Goal: Task Accomplishment & Management: Manage account settings

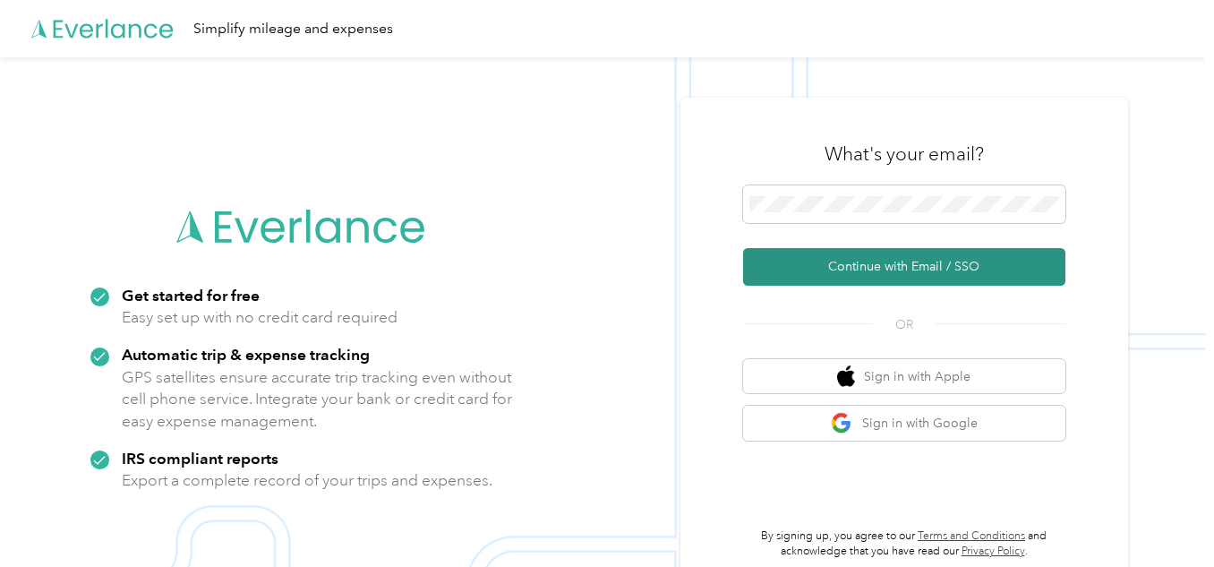
click at [935, 267] on button "Continue with Email / SSO" at bounding box center [904, 267] width 322 height 38
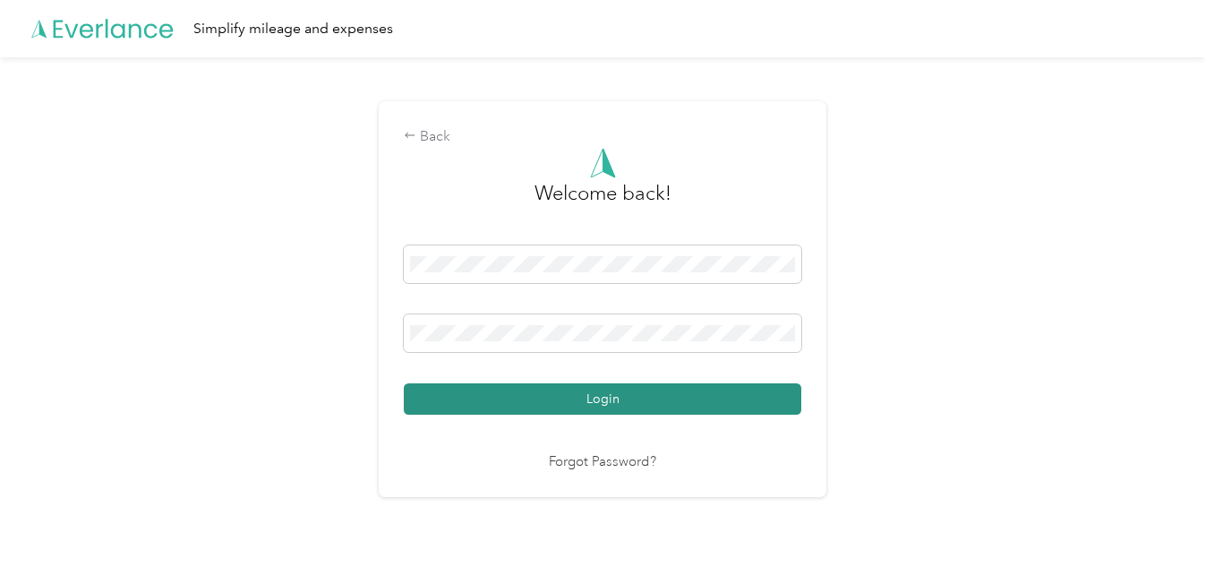
click at [643, 406] on button "Login" at bounding box center [602, 398] width 397 height 31
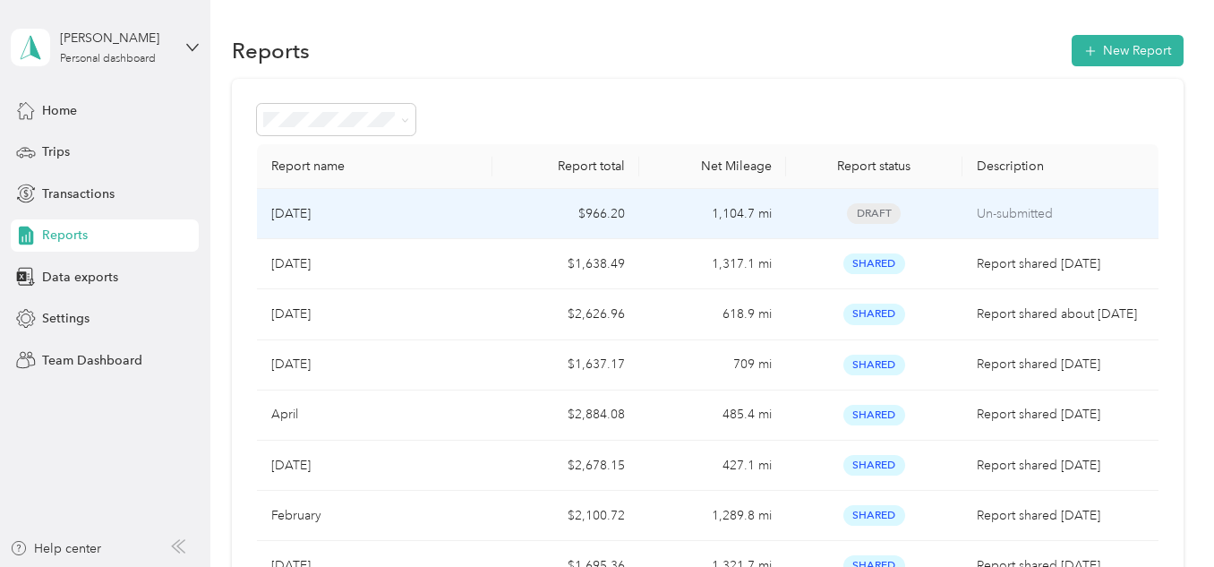
click at [351, 213] on div "[DATE]" at bounding box center [374, 214] width 206 height 20
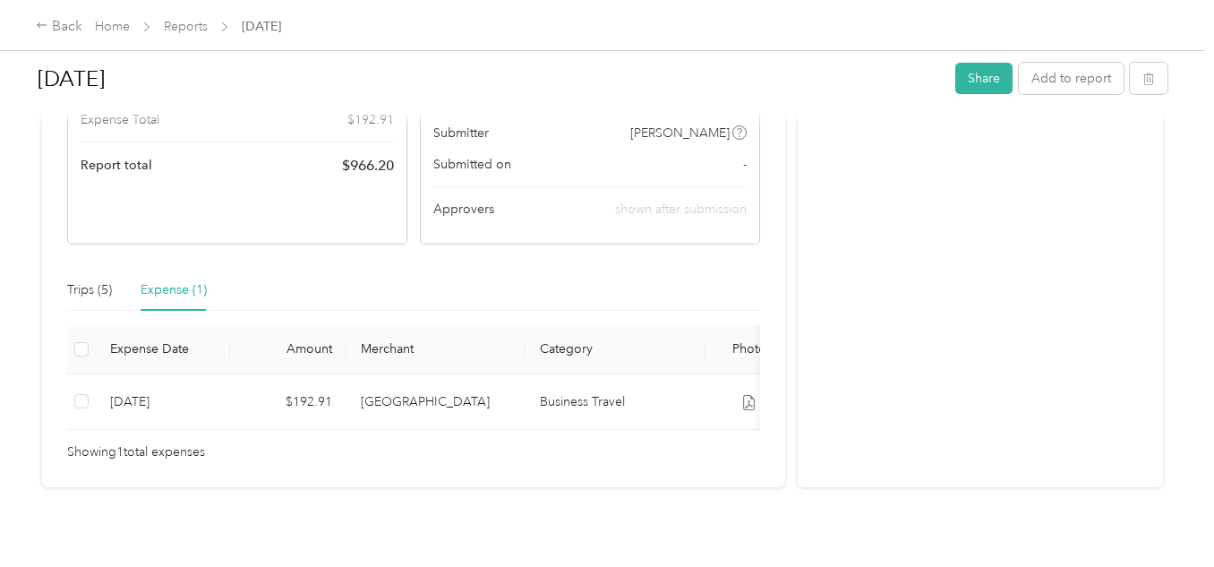
scroll to position [269, 0]
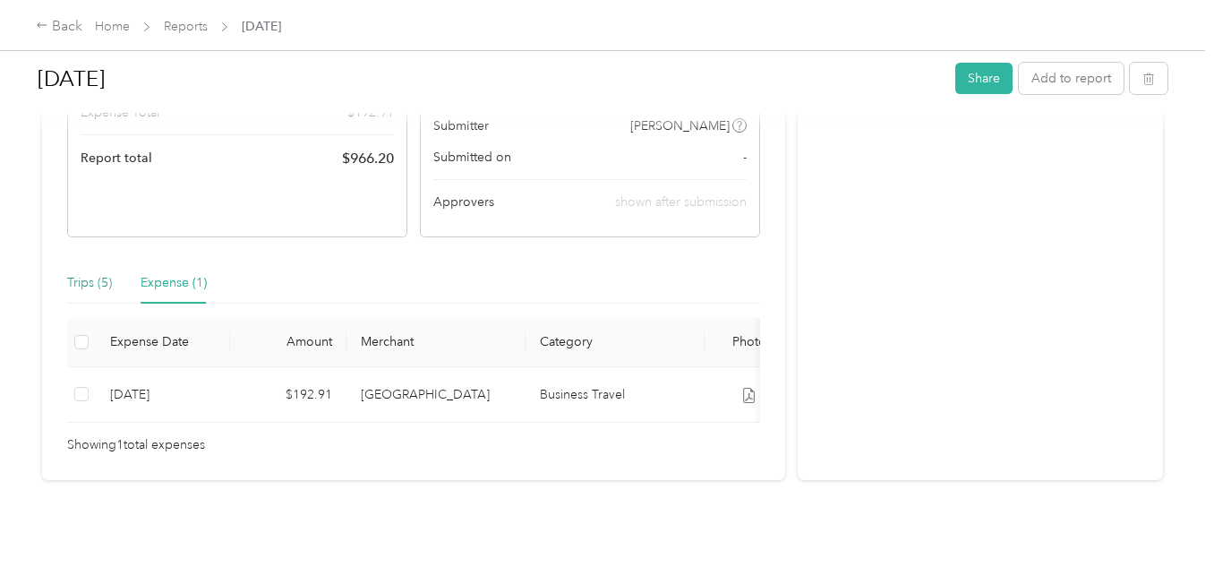
click at [94, 279] on div "Trips (5)" at bounding box center [89, 283] width 45 height 20
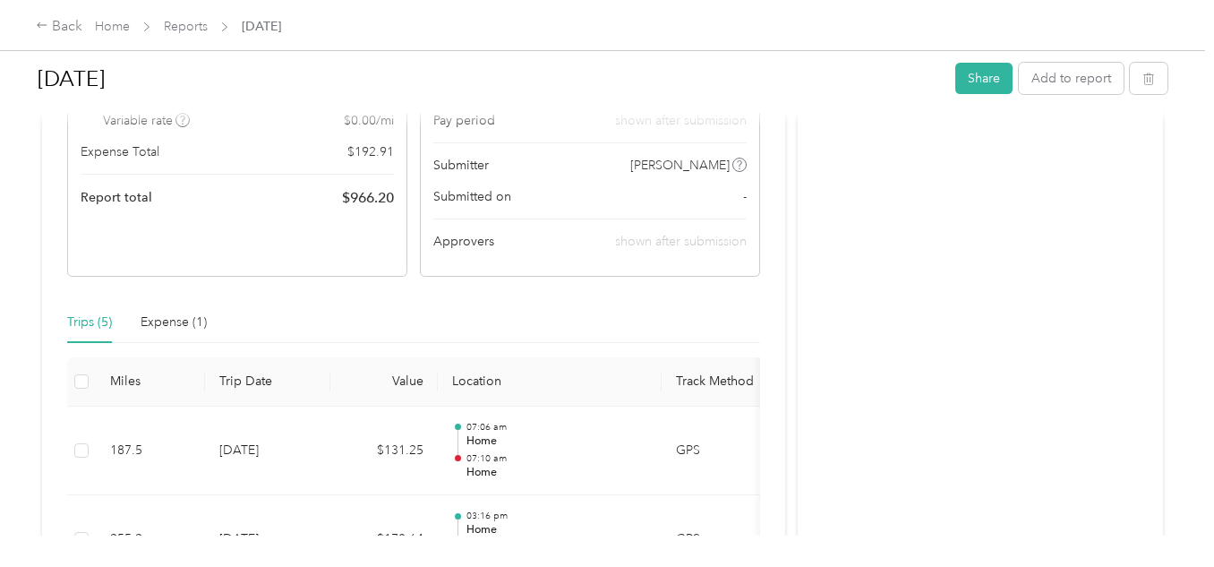
scroll to position [179, 0]
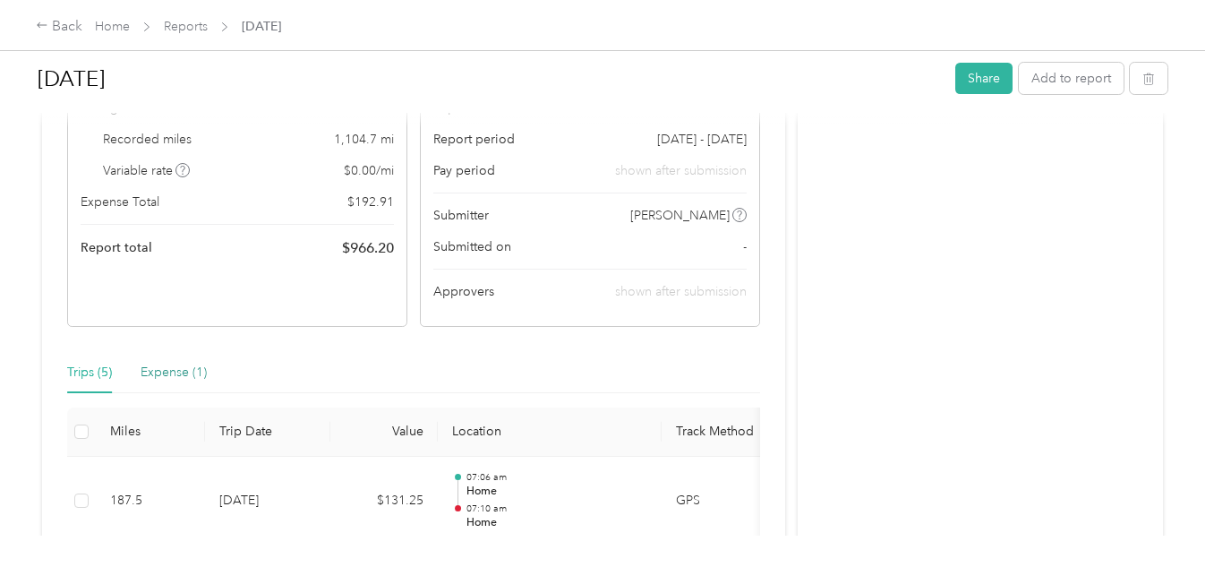
click at [171, 368] on div "Expense (1)" at bounding box center [174, 373] width 66 height 20
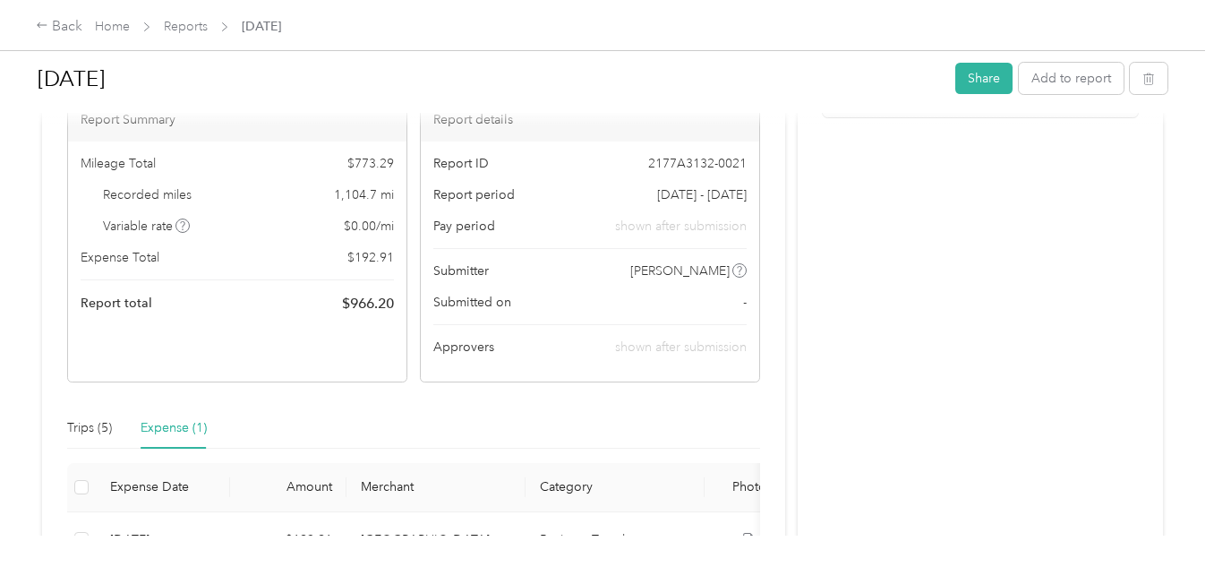
scroll to position [0, 0]
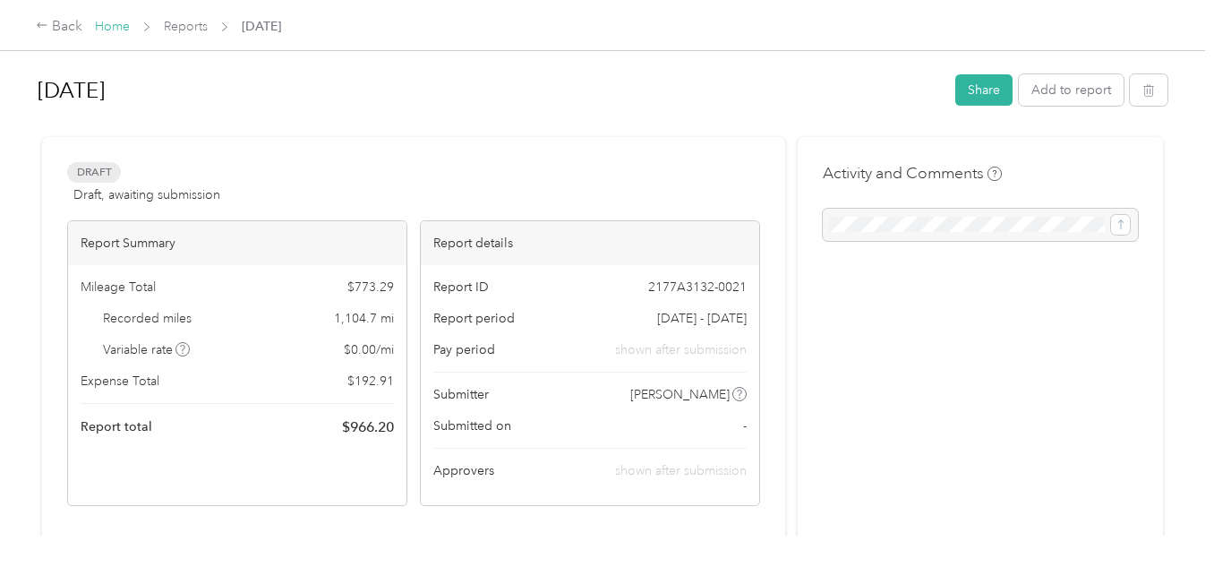
click at [113, 28] on link "Home" at bounding box center [112, 26] width 35 height 15
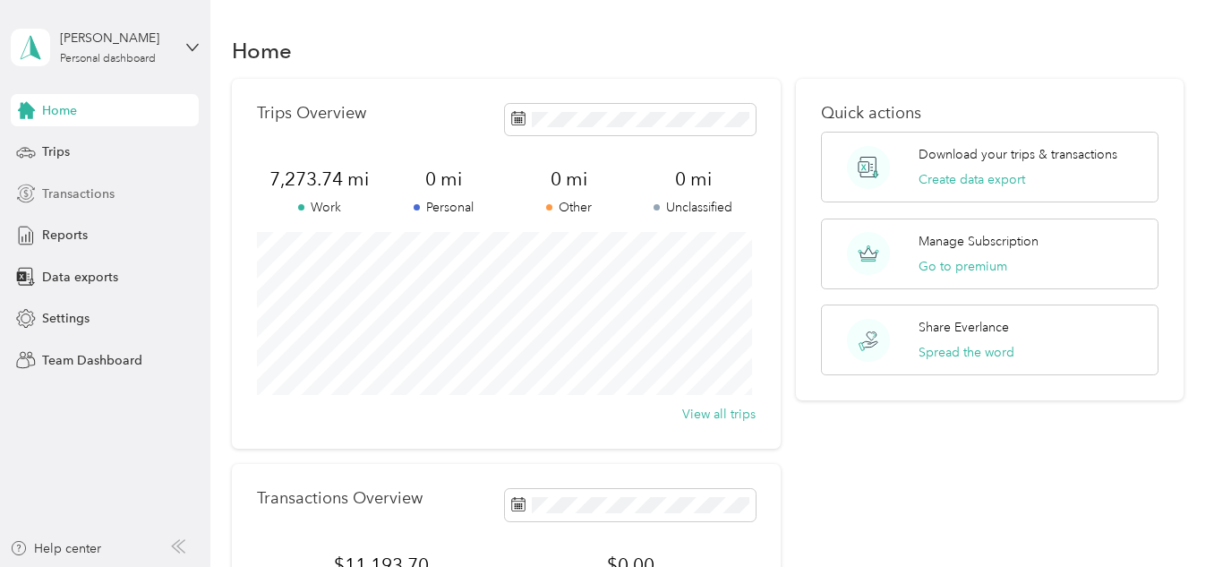
click at [90, 186] on span "Transactions" at bounding box center [78, 193] width 73 height 19
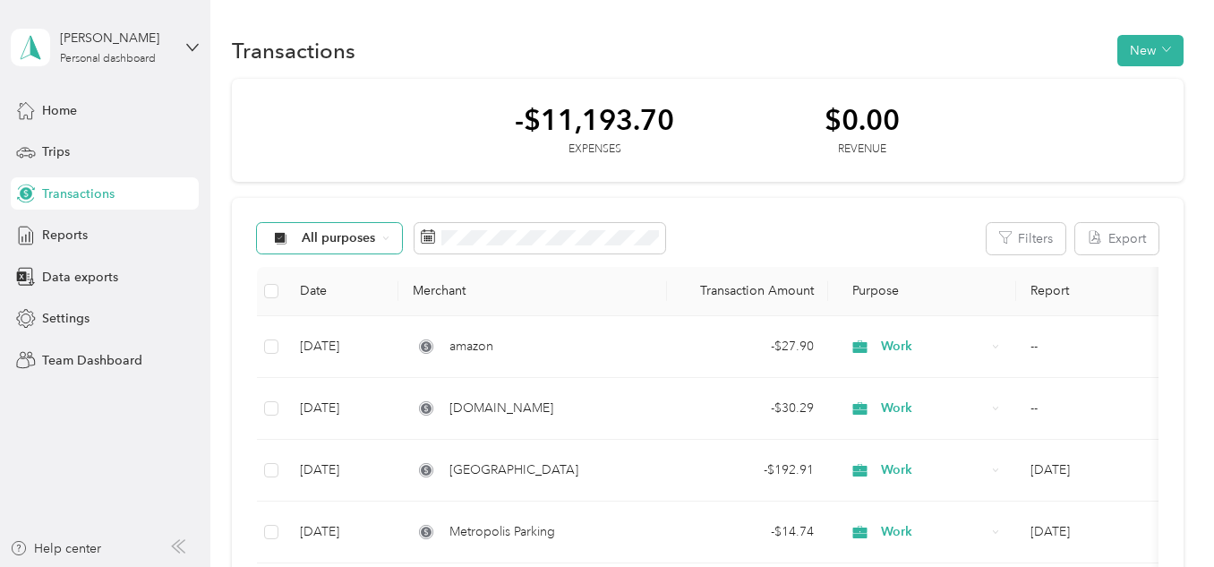
click at [364, 241] on span "All purposes" at bounding box center [339, 238] width 74 height 13
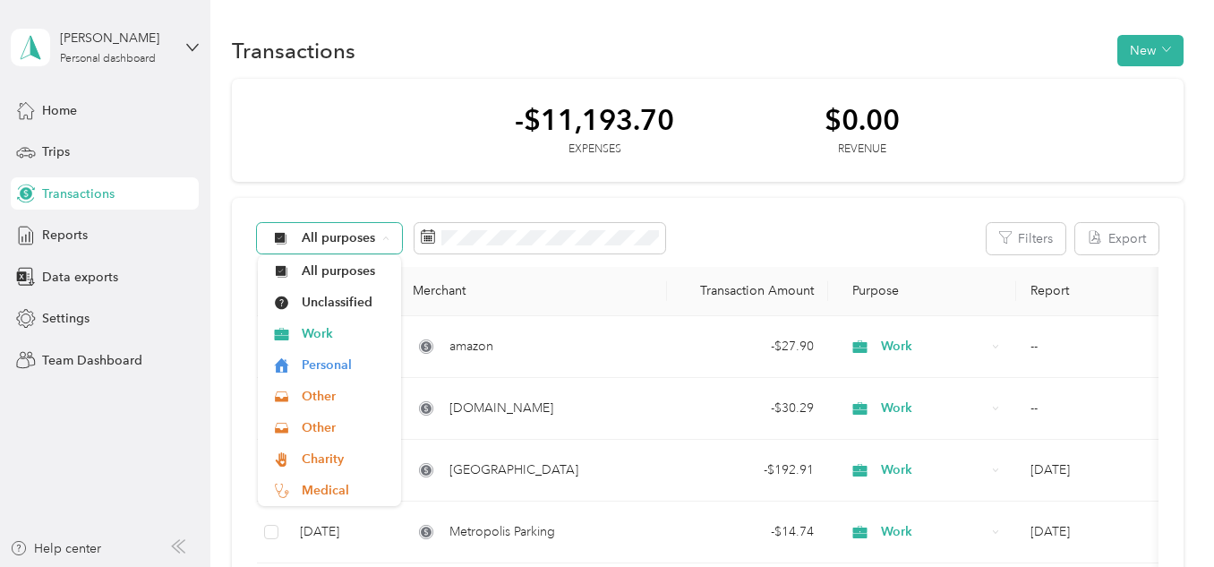
click at [364, 241] on span "All purposes" at bounding box center [339, 238] width 74 height 13
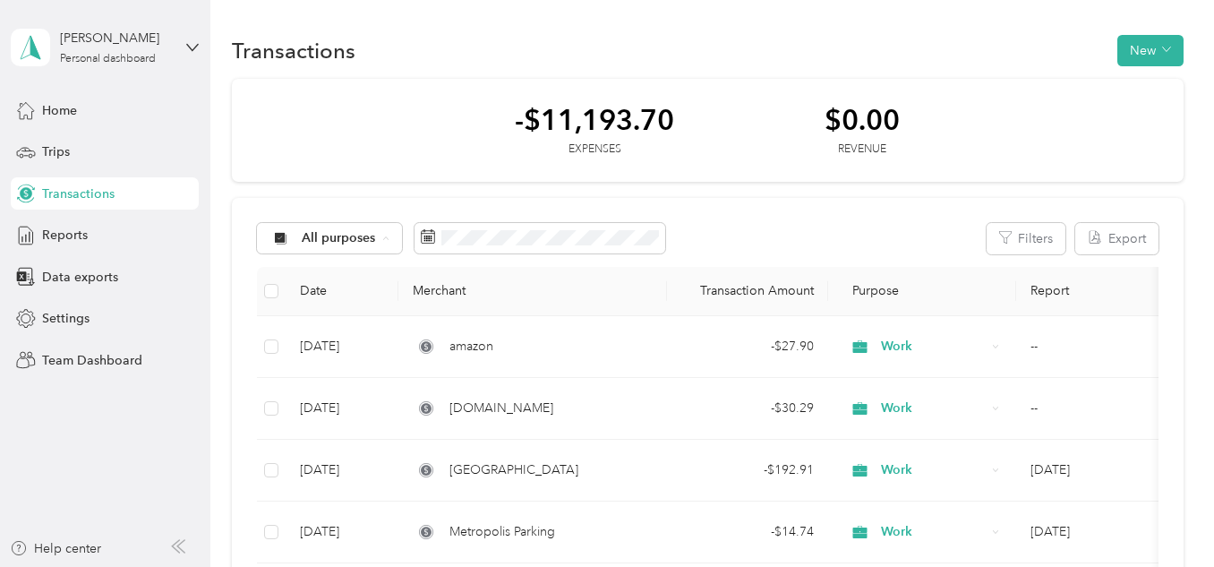
click at [1141, 45] on button "New" at bounding box center [1150, 50] width 66 height 31
click at [1131, 84] on span "Expense" at bounding box center [1141, 84] width 48 height 19
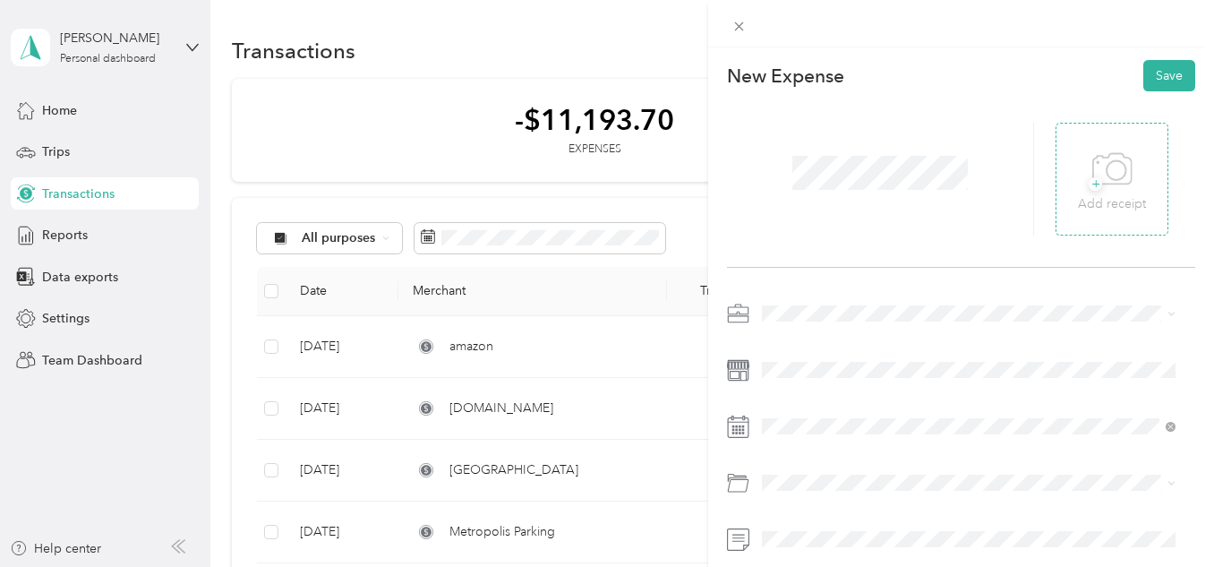
click at [1117, 177] on icon at bounding box center [1112, 169] width 40 height 49
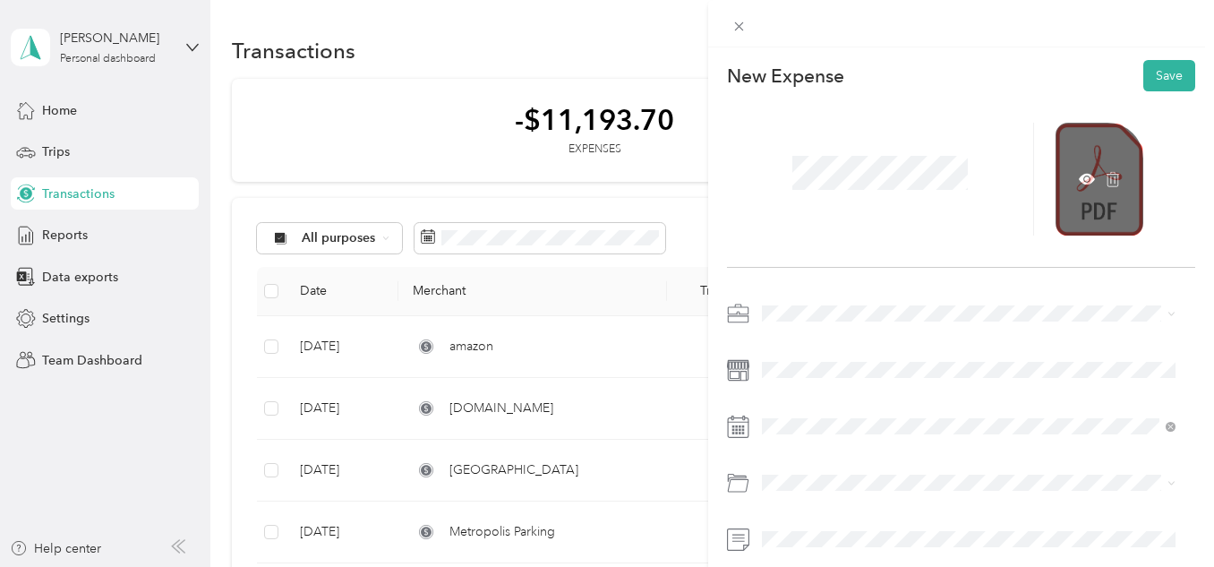
click at [1069, 175] on div at bounding box center [1099, 179] width 88 height 113
click at [1084, 178] on icon at bounding box center [1086, 178] width 5 height 5
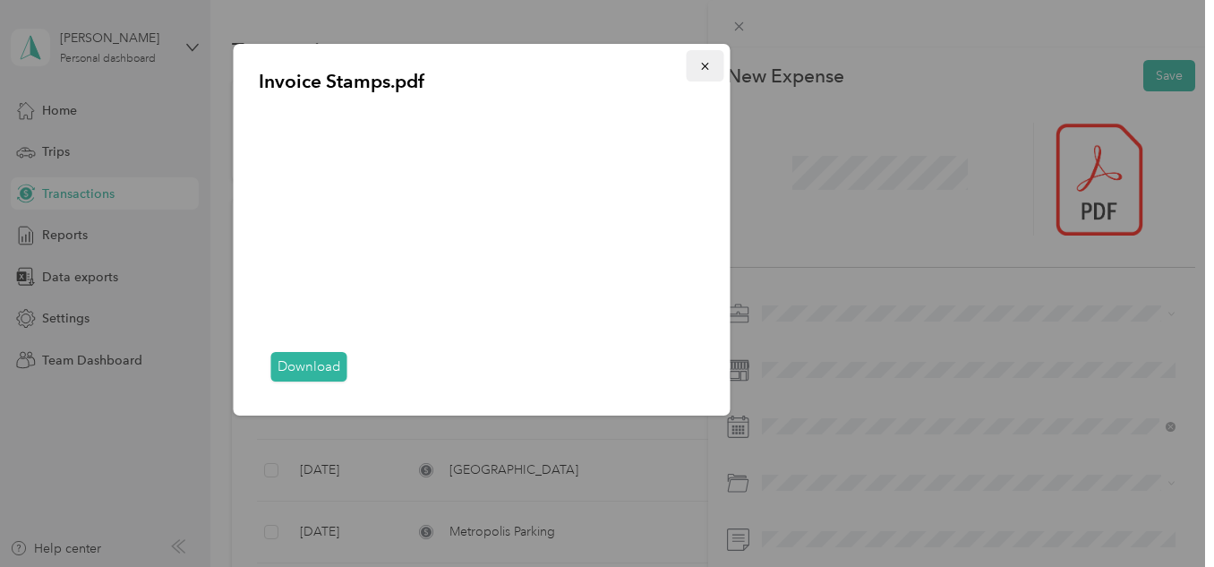
click at [708, 60] on icon "button" at bounding box center [705, 66] width 13 height 13
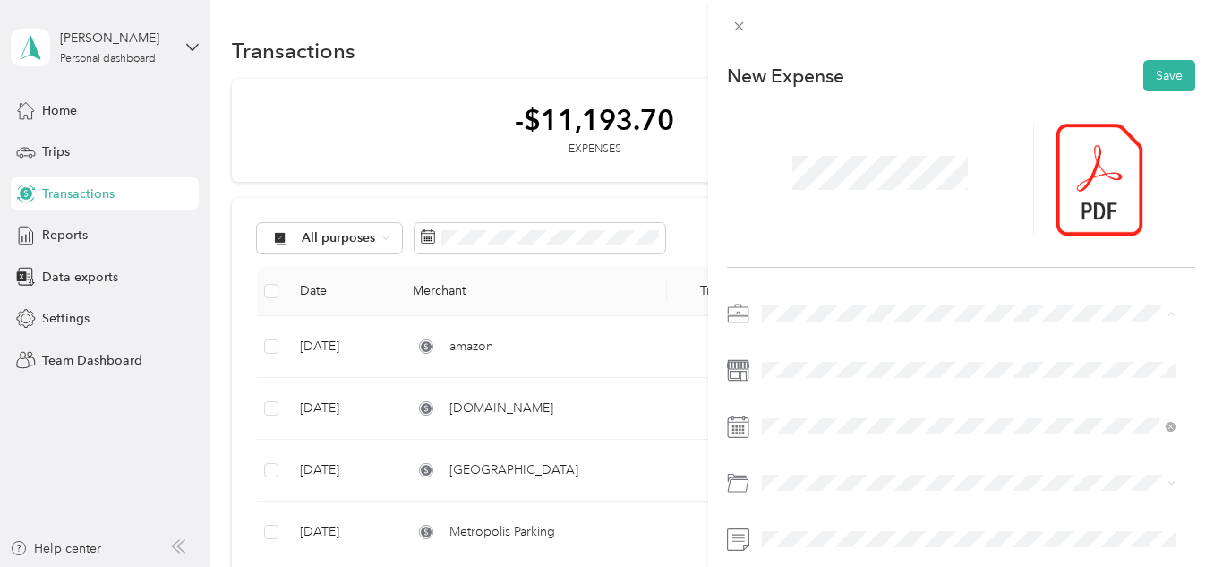
click at [821, 76] on ol "Work Personal Other Other Charity Medical Moving Commute" at bounding box center [969, 172] width 426 height 251
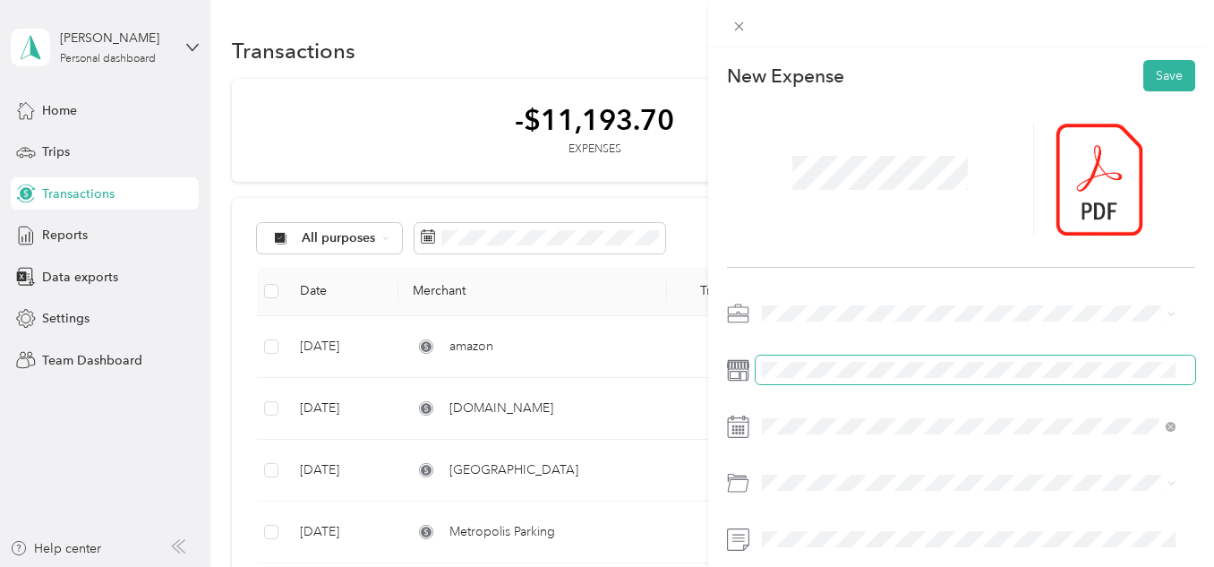
click at [849, 359] on span at bounding box center [976, 369] width 440 height 29
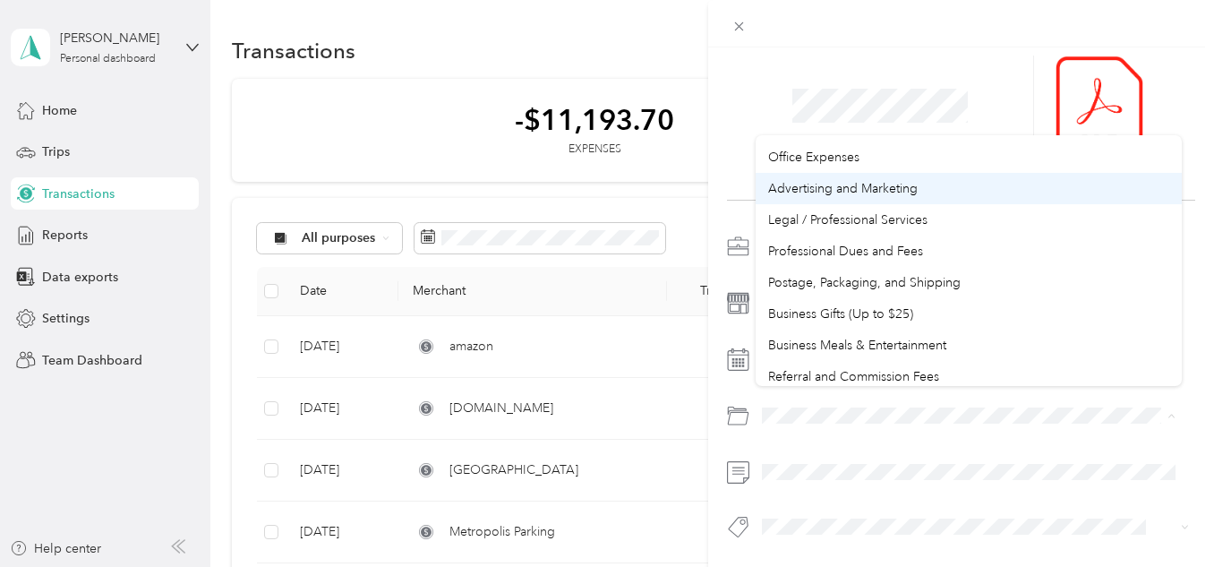
scroll to position [537, 0]
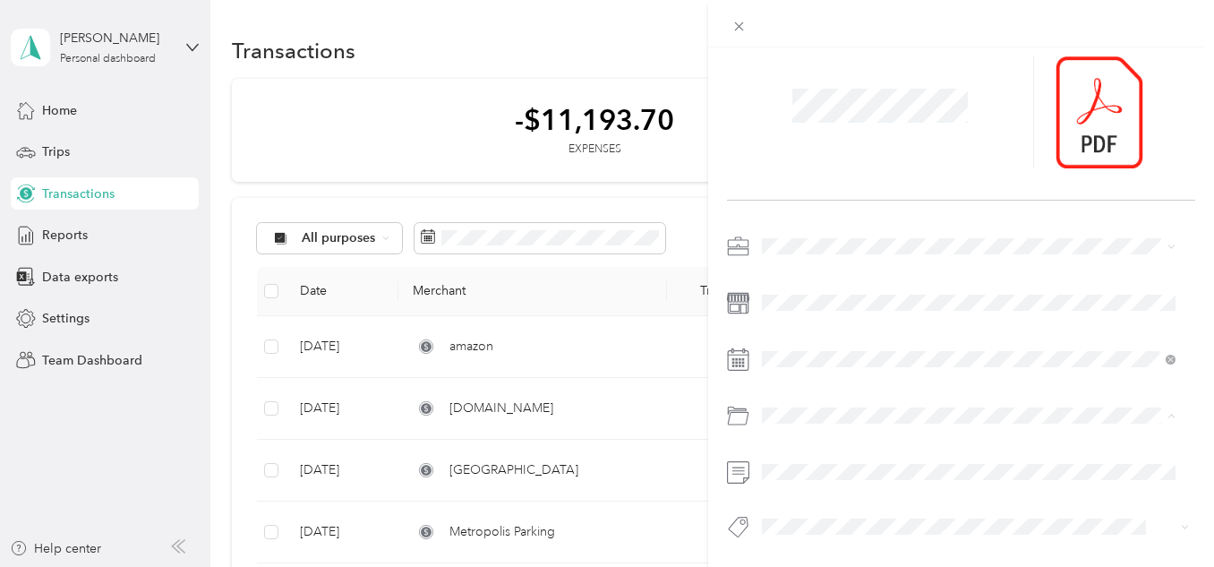
click at [998, 279] on div "Postage, Packaging, and Shipping" at bounding box center [968, 281] width 401 height 19
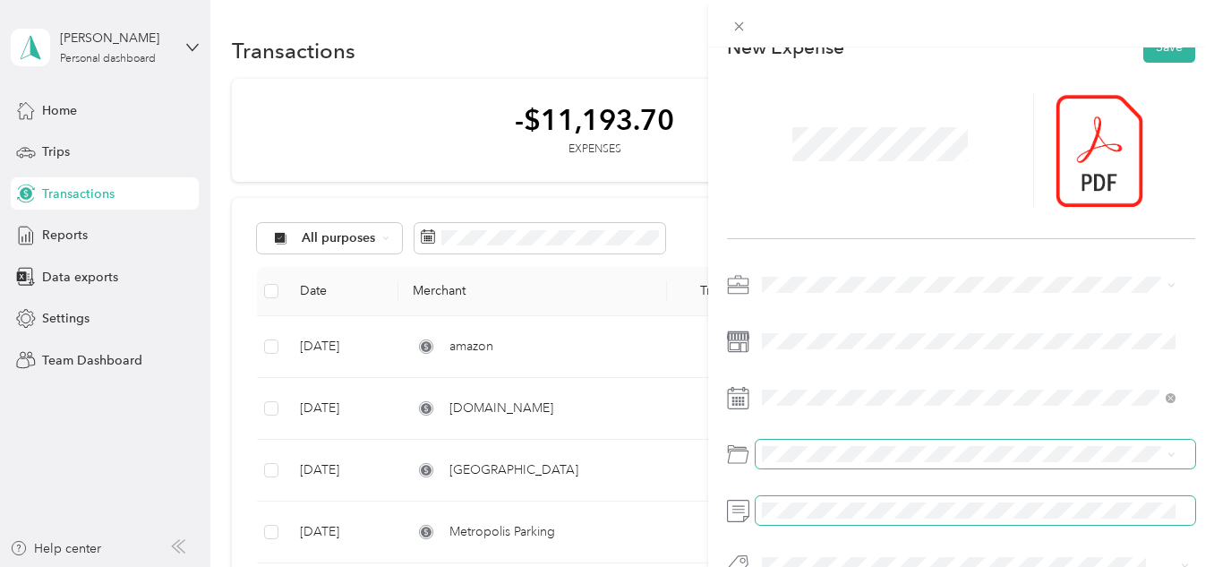
scroll to position [0, 0]
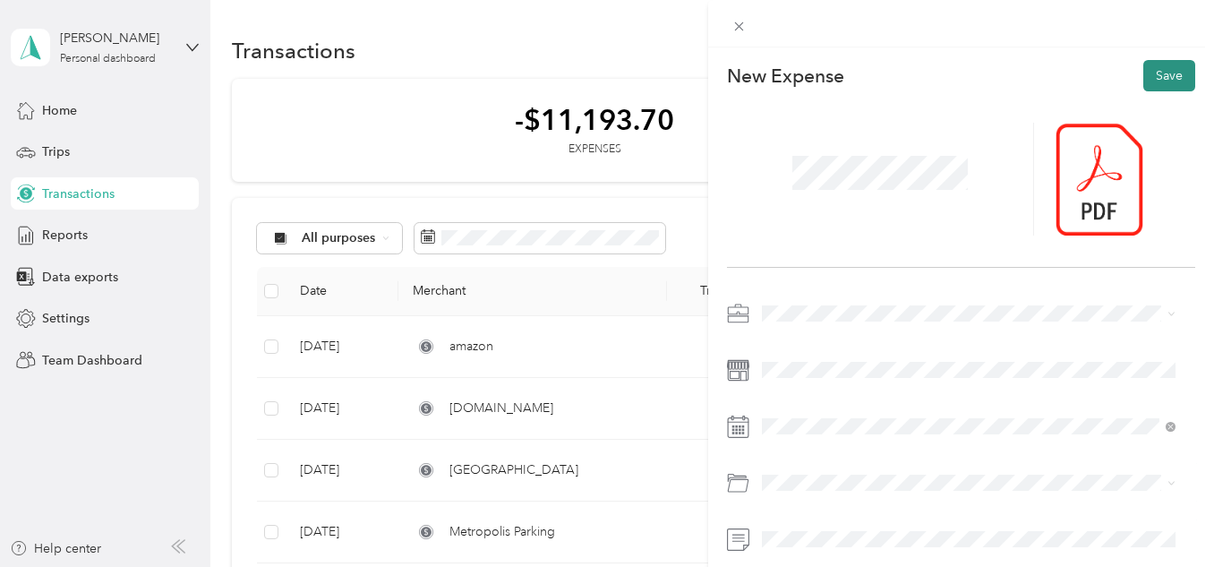
click at [1157, 64] on button "Save" at bounding box center [1169, 75] width 52 height 31
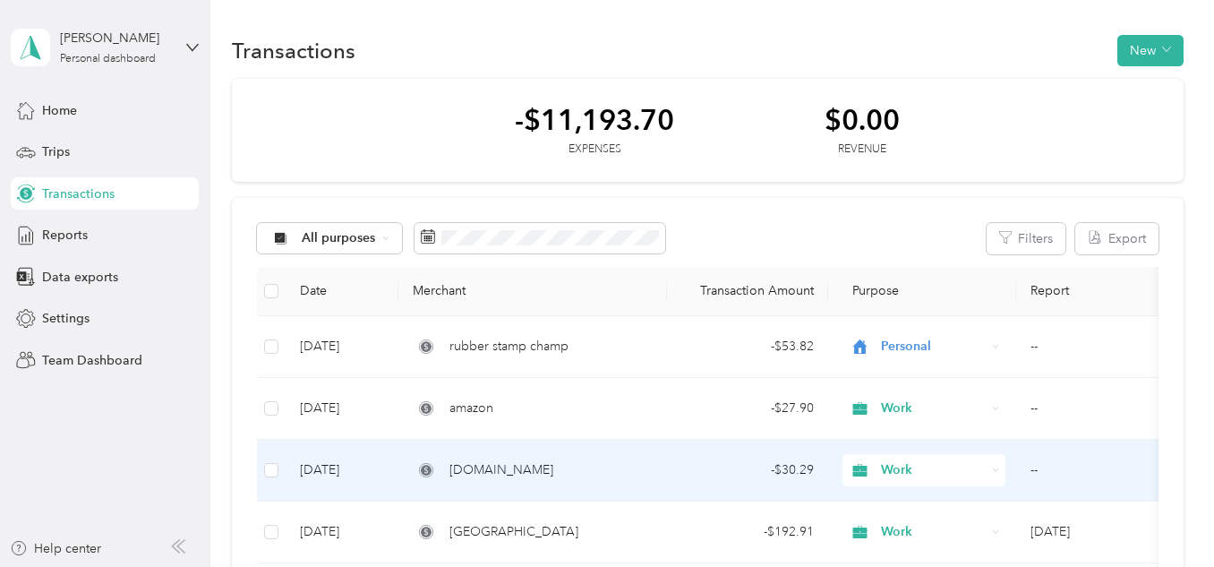
click at [520, 474] on span "[DOMAIN_NAME]" at bounding box center [501, 470] width 104 height 20
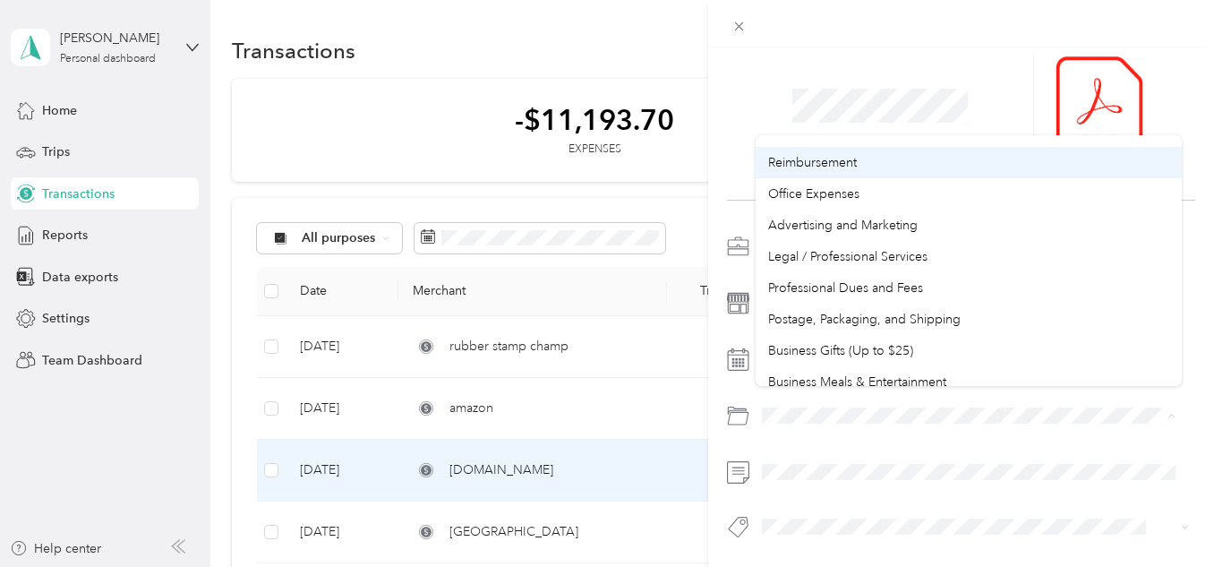
scroll to position [537, 0]
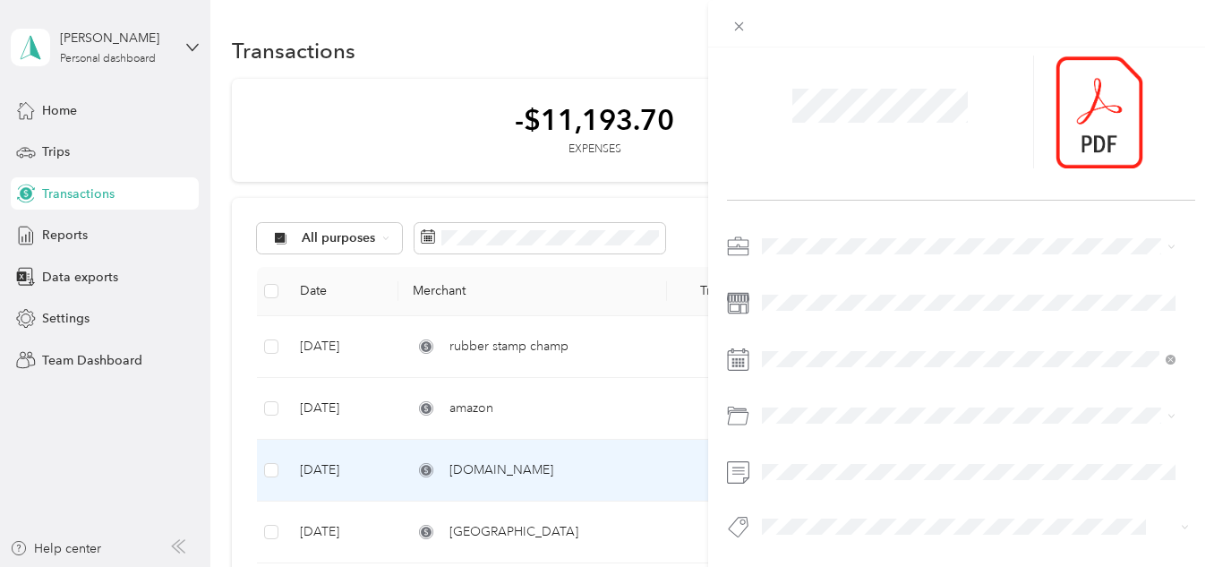
click at [978, 278] on div "Postage, Packaging, and Shipping" at bounding box center [968, 281] width 401 height 19
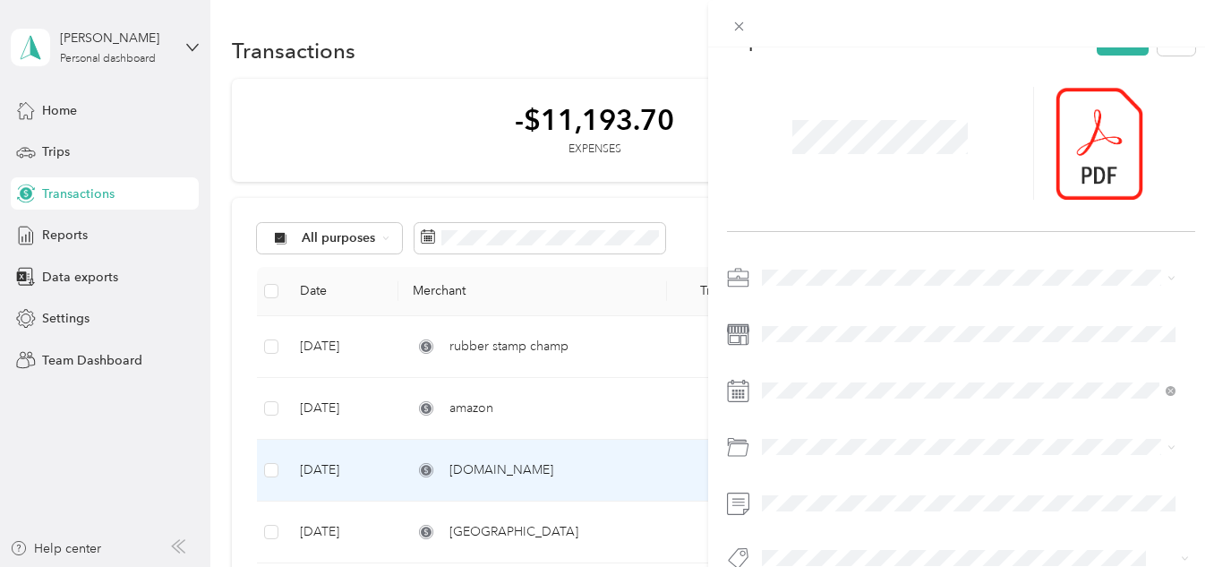
scroll to position [0, 0]
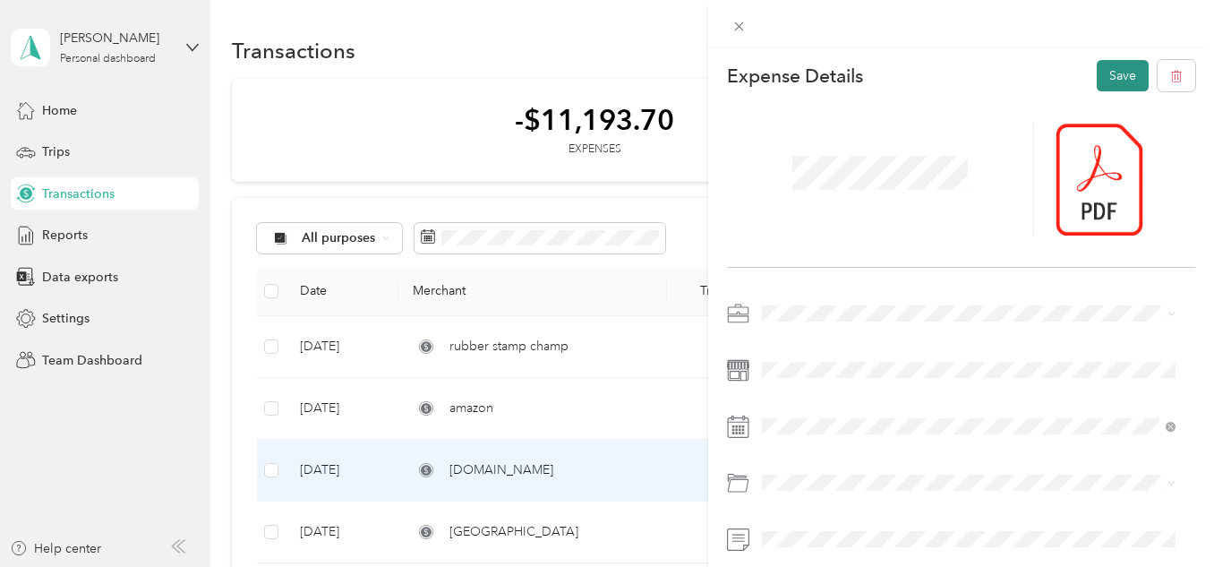
click at [1114, 71] on button "Save" at bounding box center [1123, 75] width 52 height 31
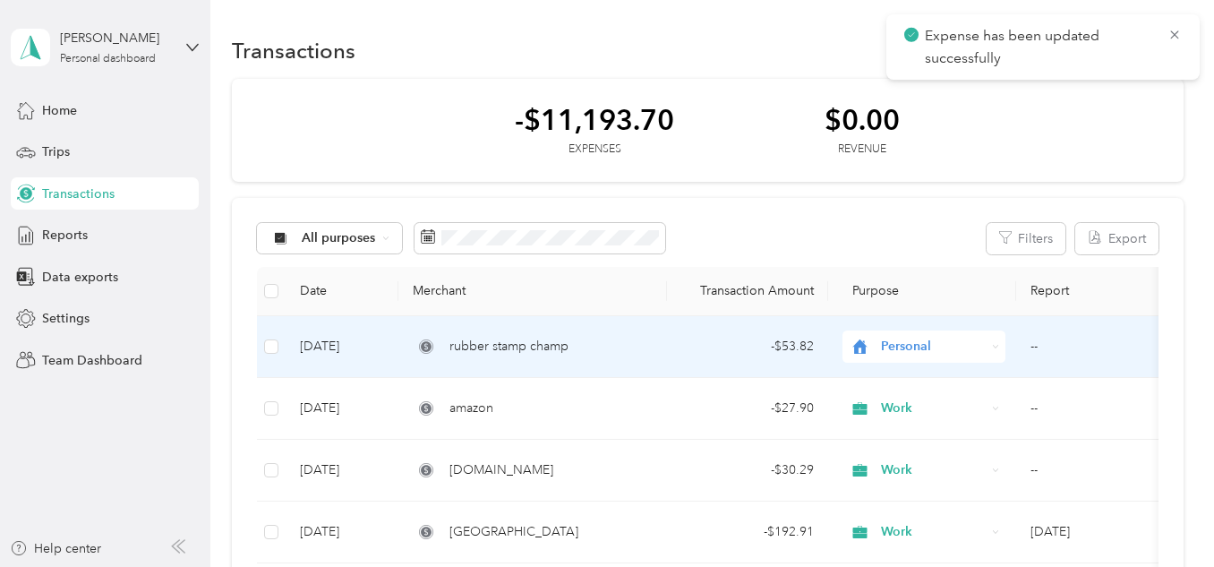
click at [918, 343] on span "Personal" at bounding box center [933, 347] width 105 height 20
click at [917, 98] on li "Work" at bounding box center [924, 93] width 163 height 31
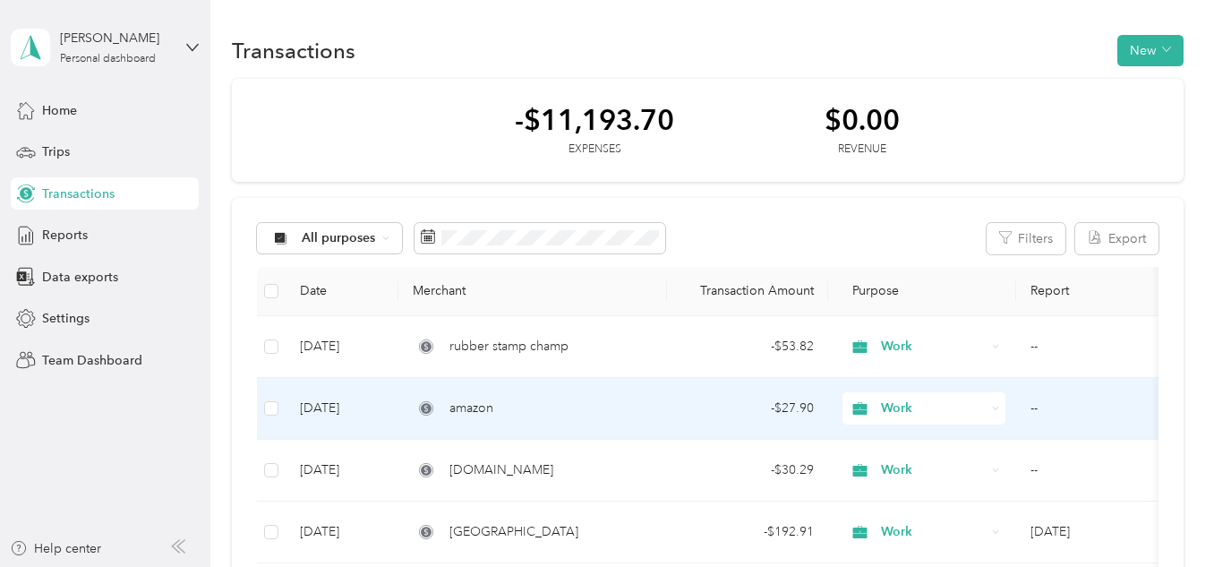
click at [465, 408] on span "amazon" at bounding box center [471, 408] width 44 height 20
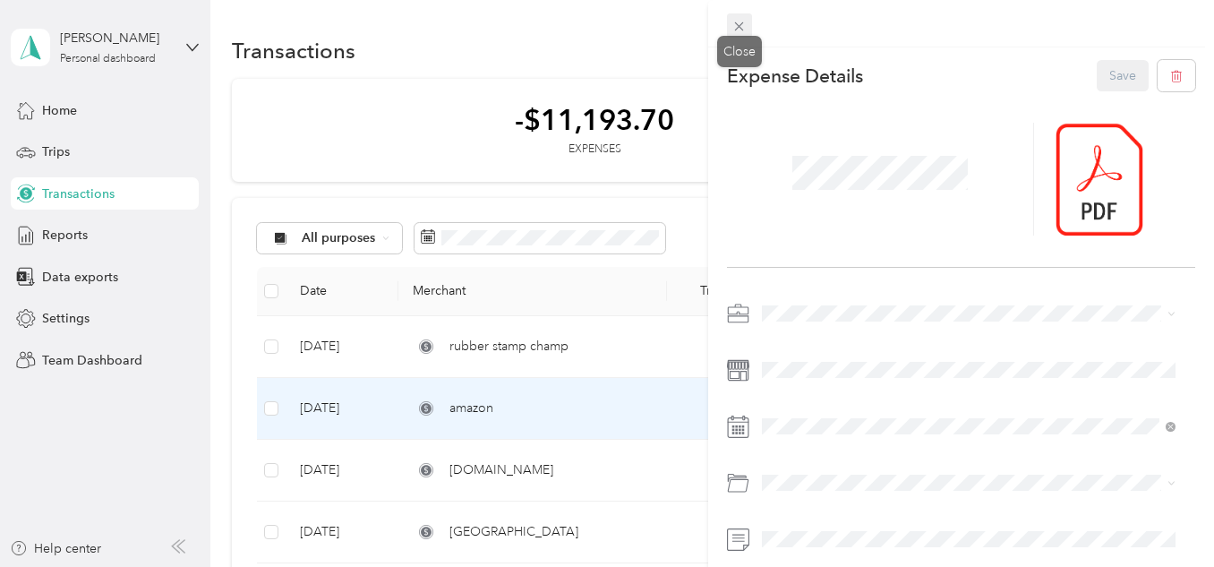
click at [739, 21] on icon at bounding box center [738, 26] width 15 height 15
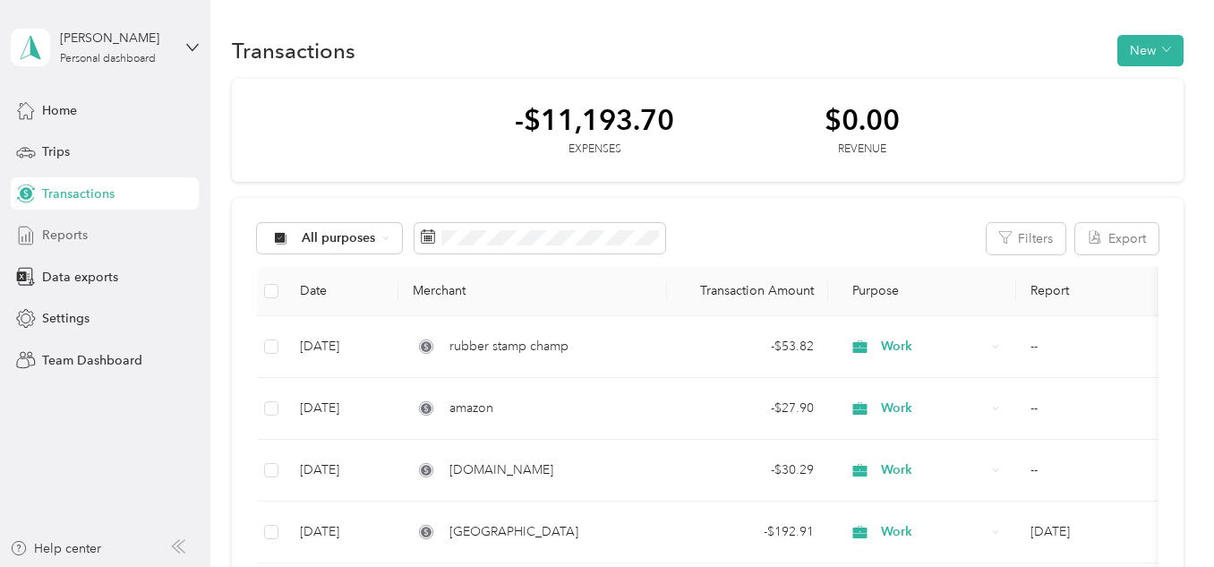
click at [90, 234] on div "Reports" at bounding box center [105, 235] width 188 height 32
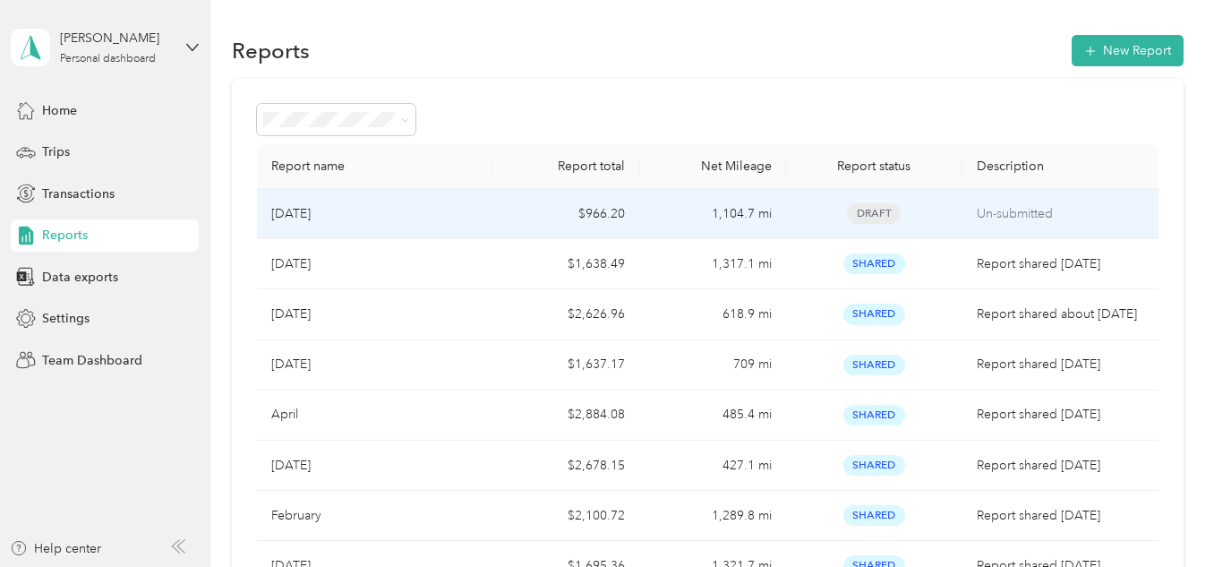
click at [306, 209] on p "[DATE]" at bounding box center [290, 214] width 39 height 20
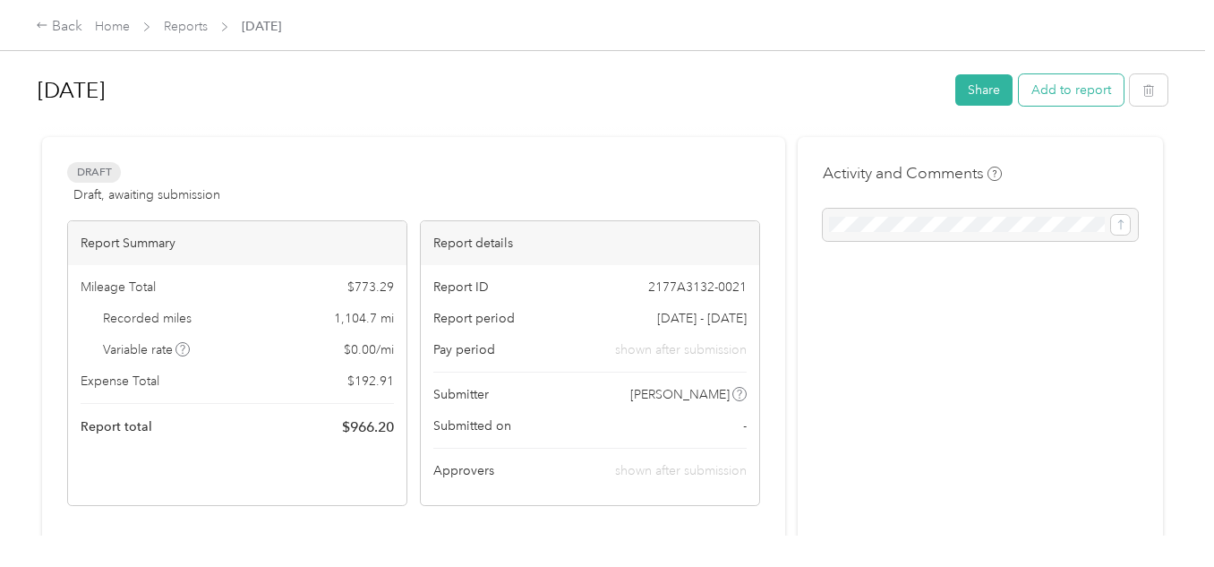
click at [1067, 99] on button "Add to report" at bounding box center [1071, 89] width 105 height 31
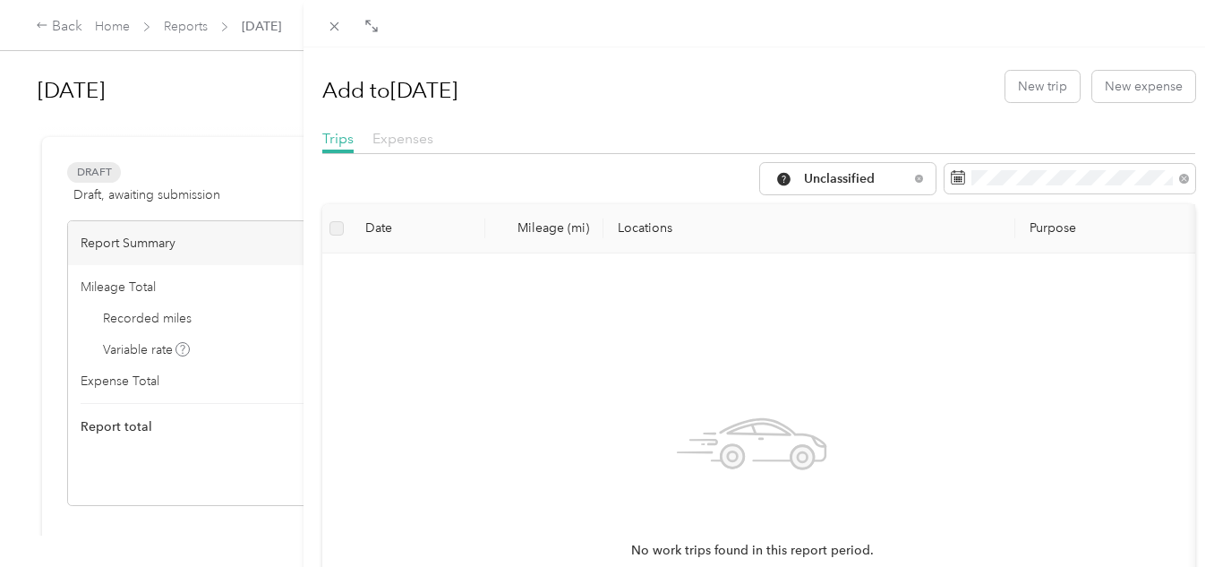
click at [407, 138] on span "Expenses" at bounding box center [402, 138] width 61 height 17
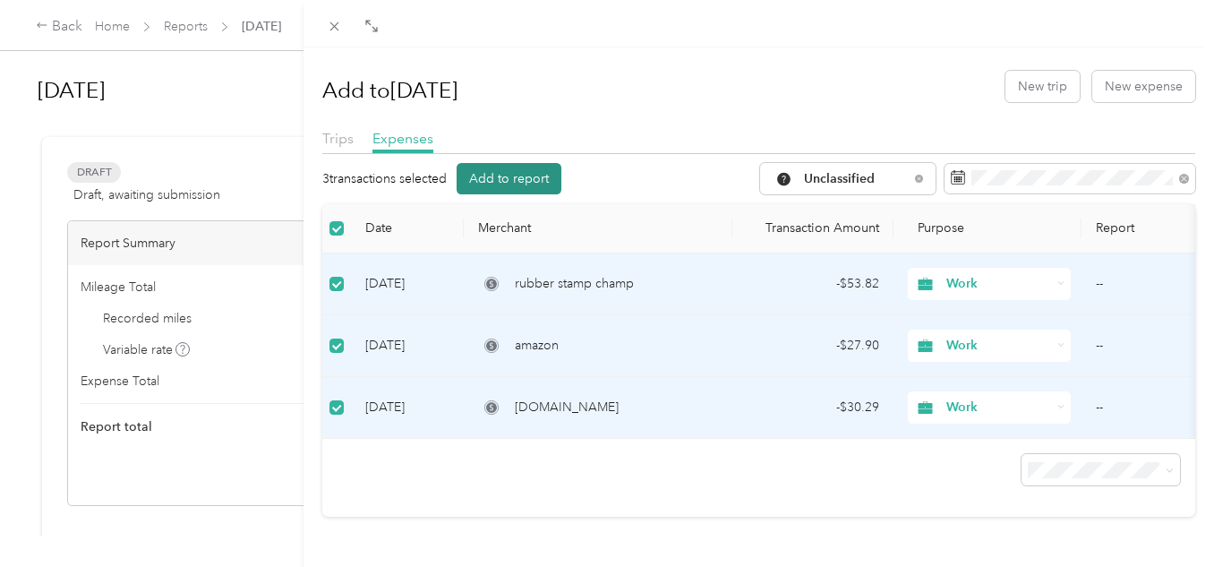
click at [521, 180] on button "Add to report" at bounding box center [509, 178] width 105 height 31
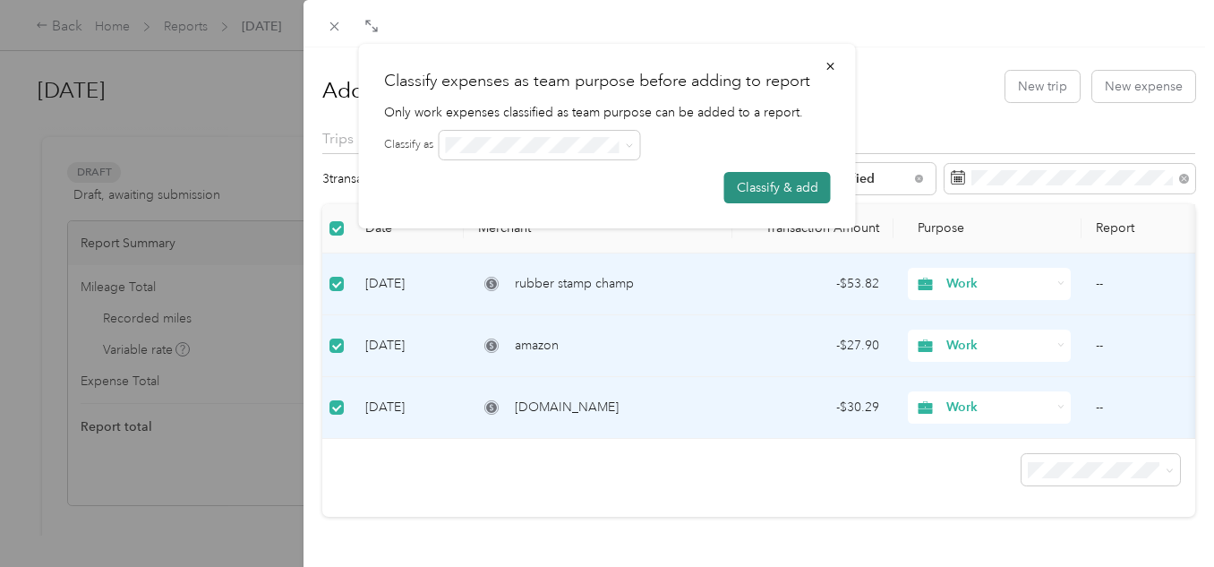
click at [747, 180] on button "Classify & add" at bounding box center [777, 187] width 107 height 31
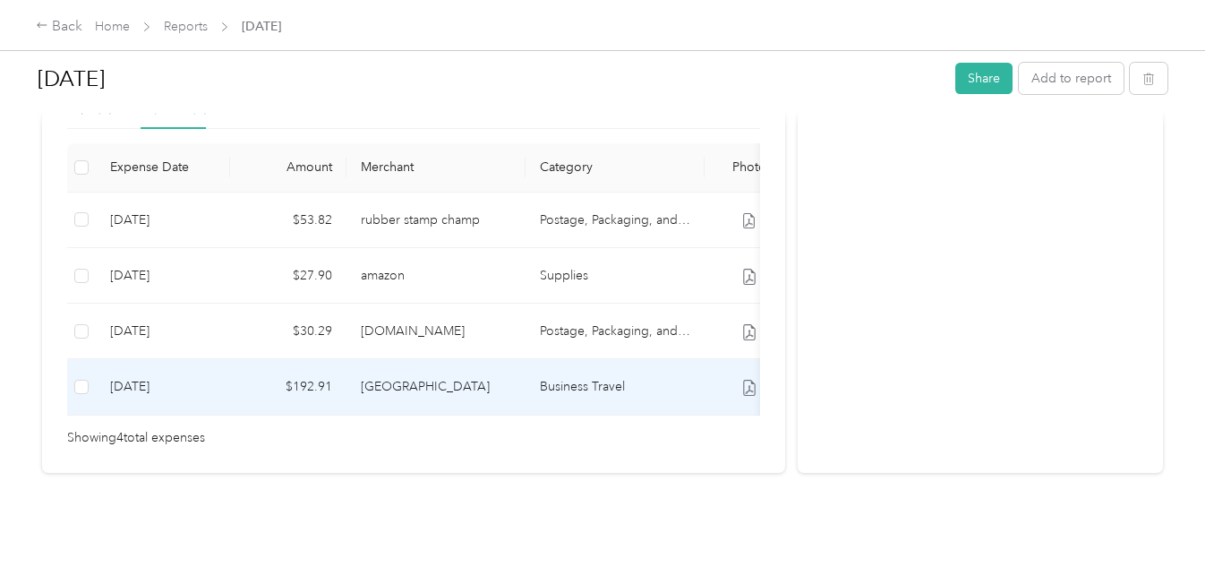
scroll to position [380, 0]
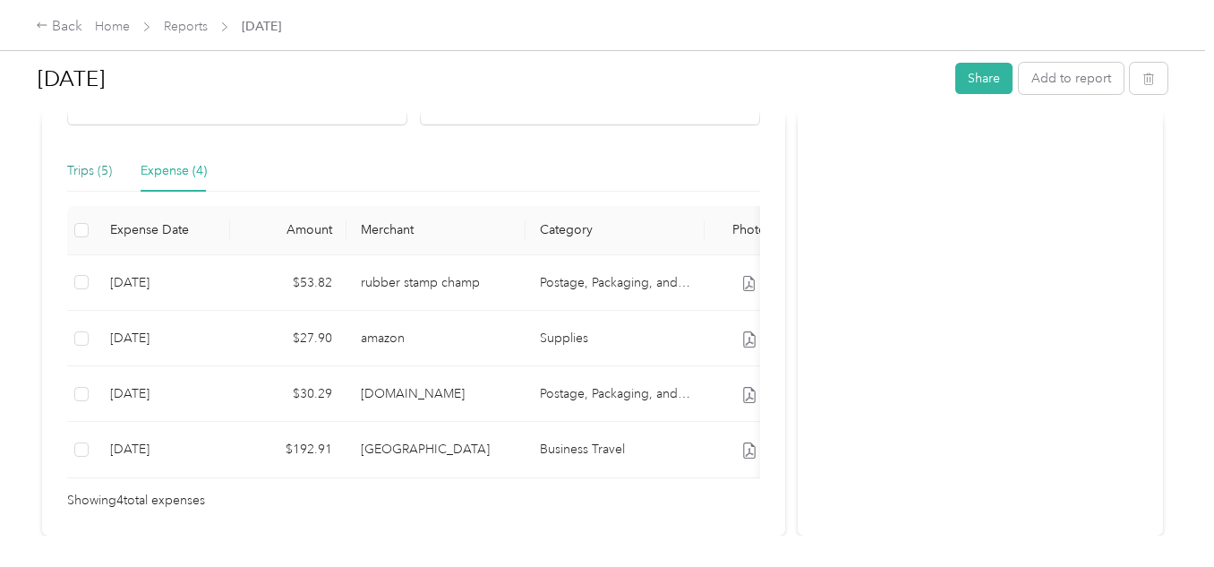
click at [82, 166] on div "Trips (5)" at bounding box center [89, 171] width 45 height 20
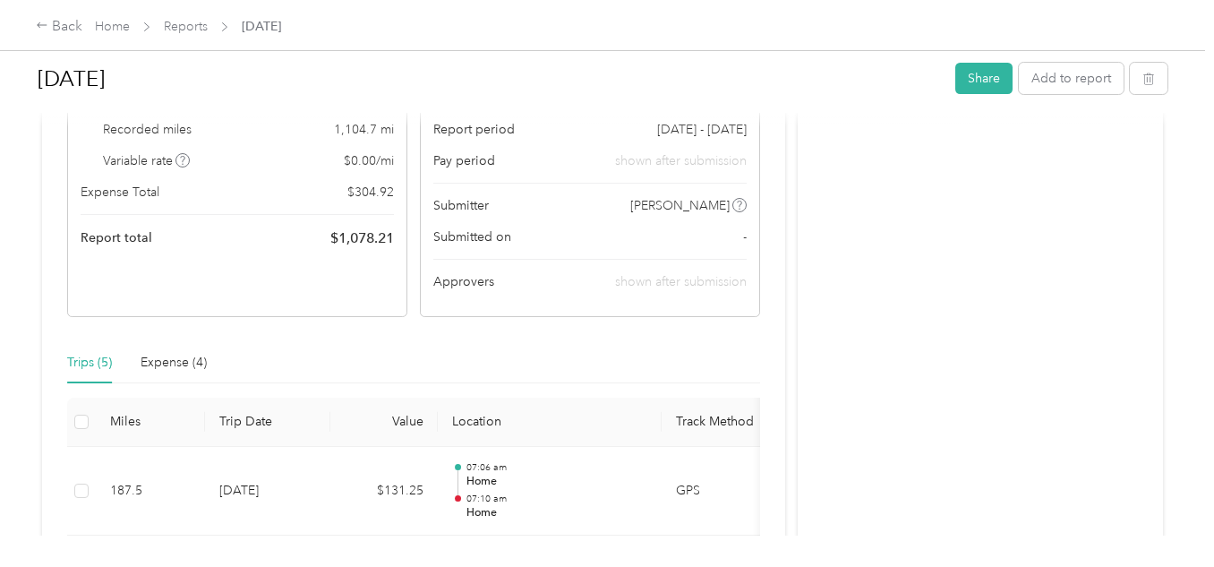
scroll to position [0, 0]
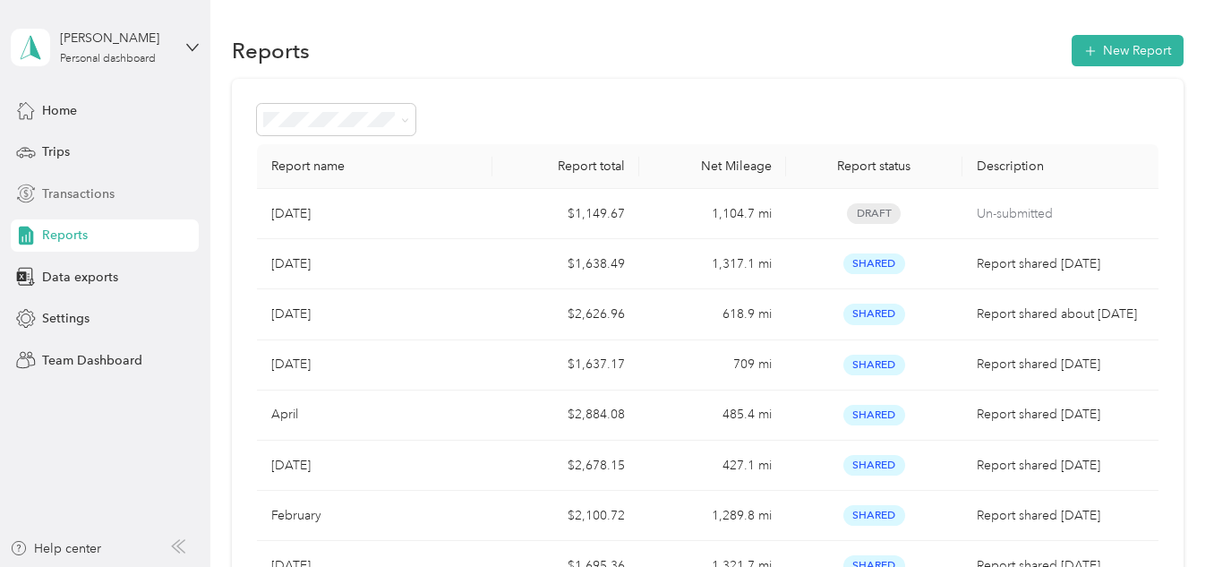
click at [53, 187] on span "Transactions" at bounding box center [78, 193] width 73 height 19
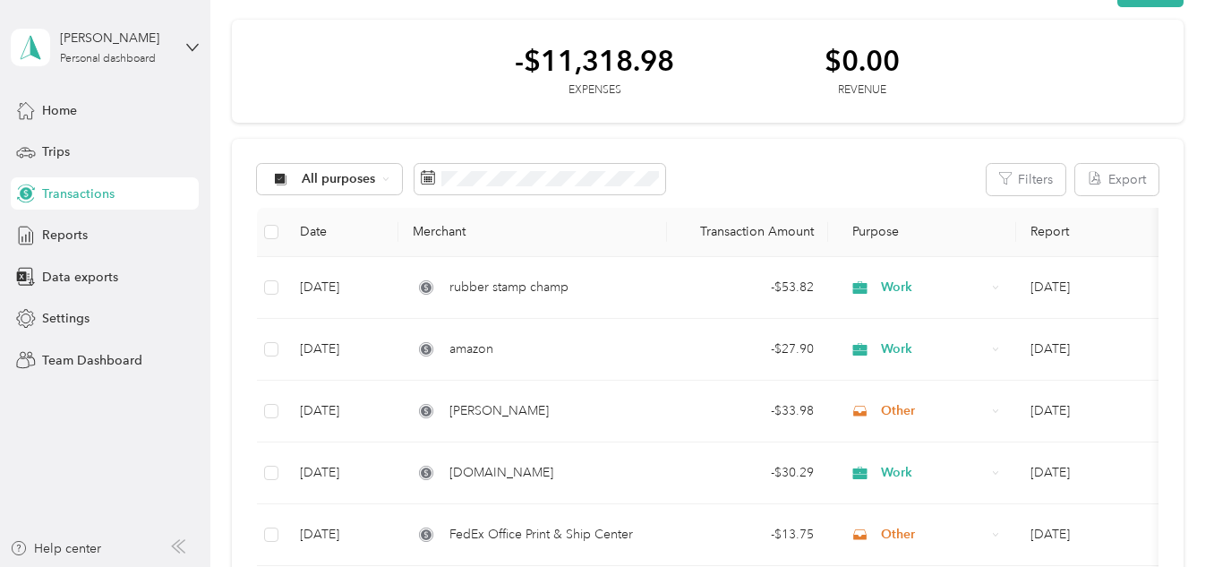
scroll to position [90, 0]
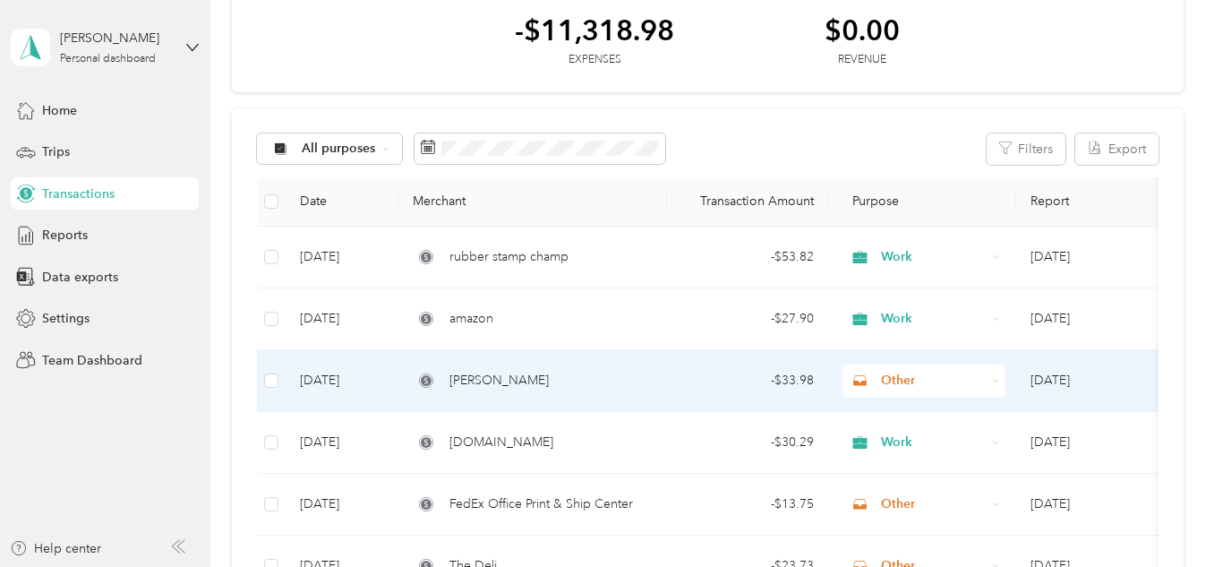
click at [895, 377] on span "Other" at bounding box center [933, 381] width 105 height 20
click at [909, 122] on span "Work" at bounding box center [940, 126] width 107 height 19
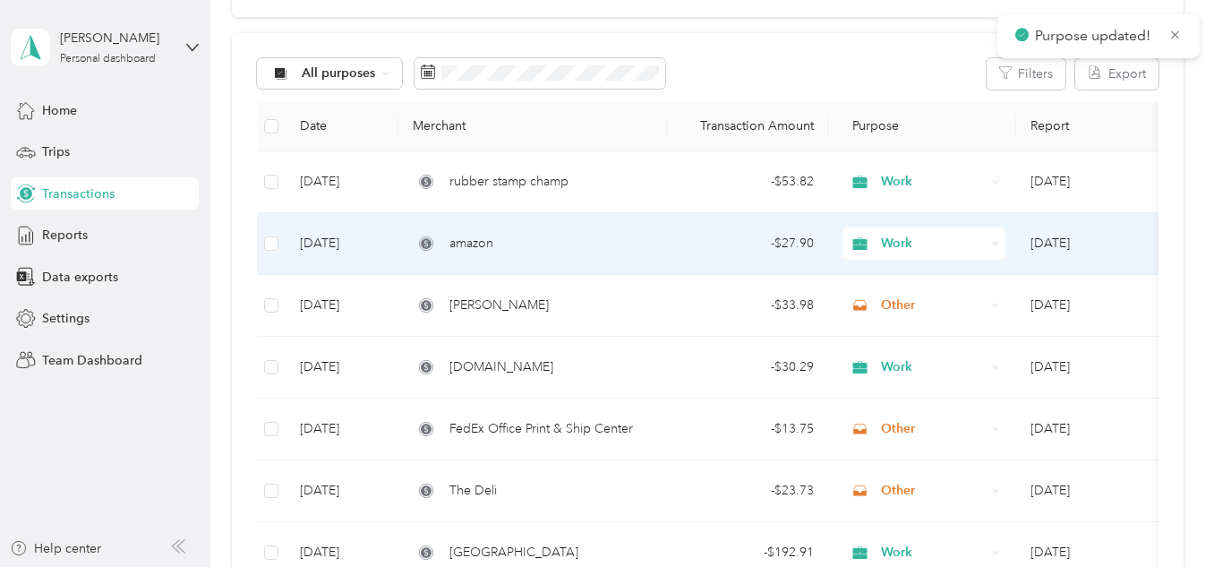
scroll to position [269, 0]
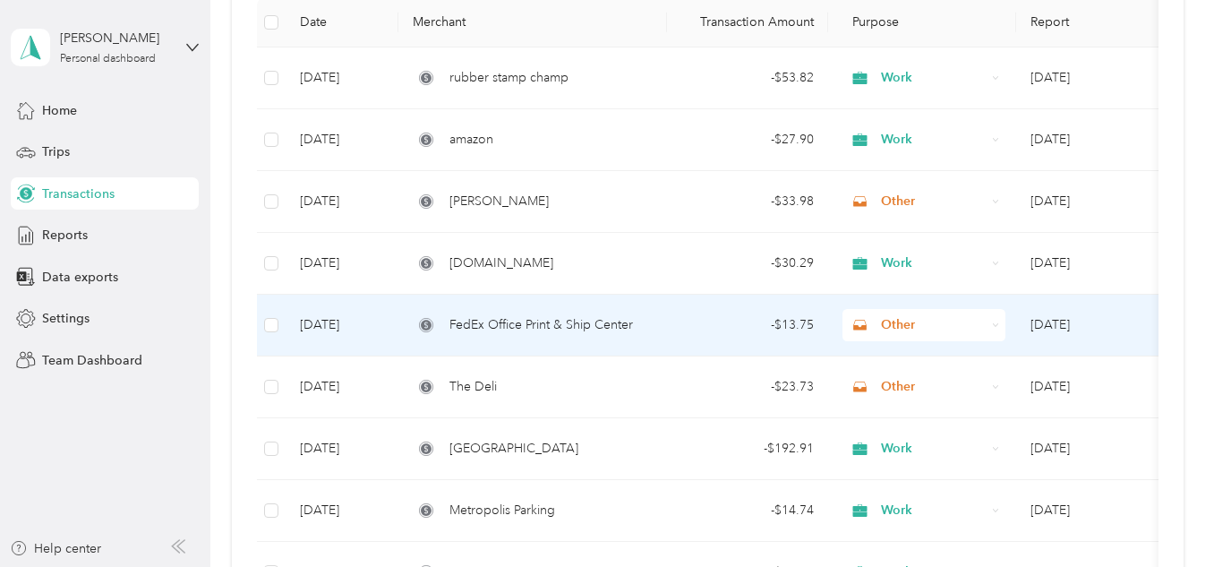
click at [908, 320] on span "Other" at bounding box center [933, 325] width 105 height 20
click at [911, 77] on li "Work" at bounding box center [924, 67] width 163 height 31
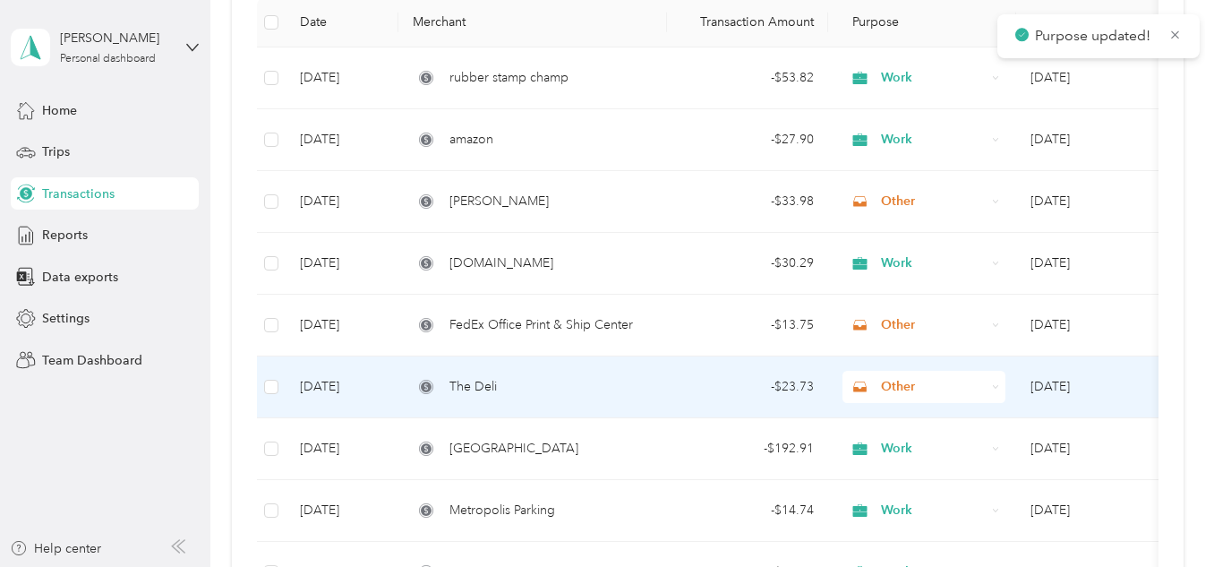
click at [905, 385] on span "Other" at bounding box center [933, 387] width 105 height 20
click at [918, 132] on span "Work" at bounding box center [940, 124] width 107 height 19
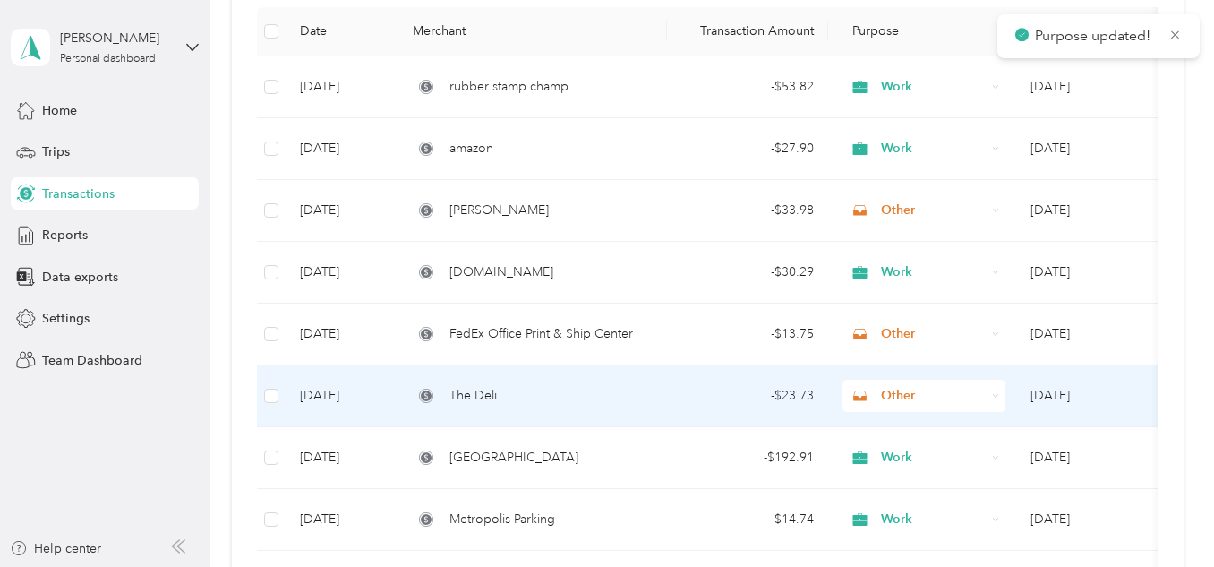
scroll to position [0, 0]
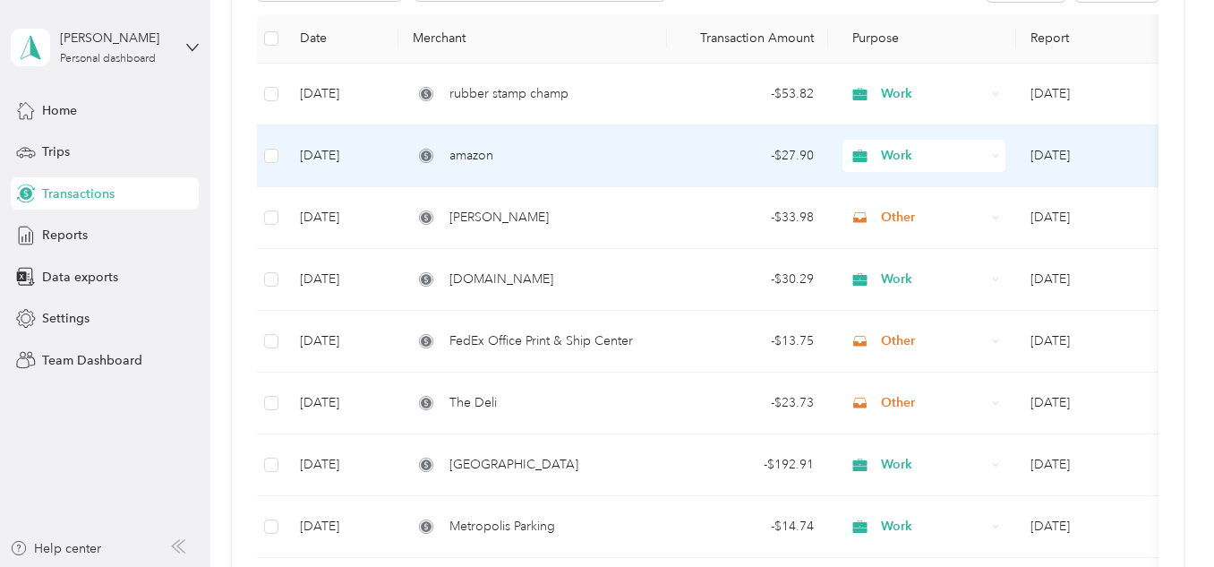
scroll to position [269, 0]
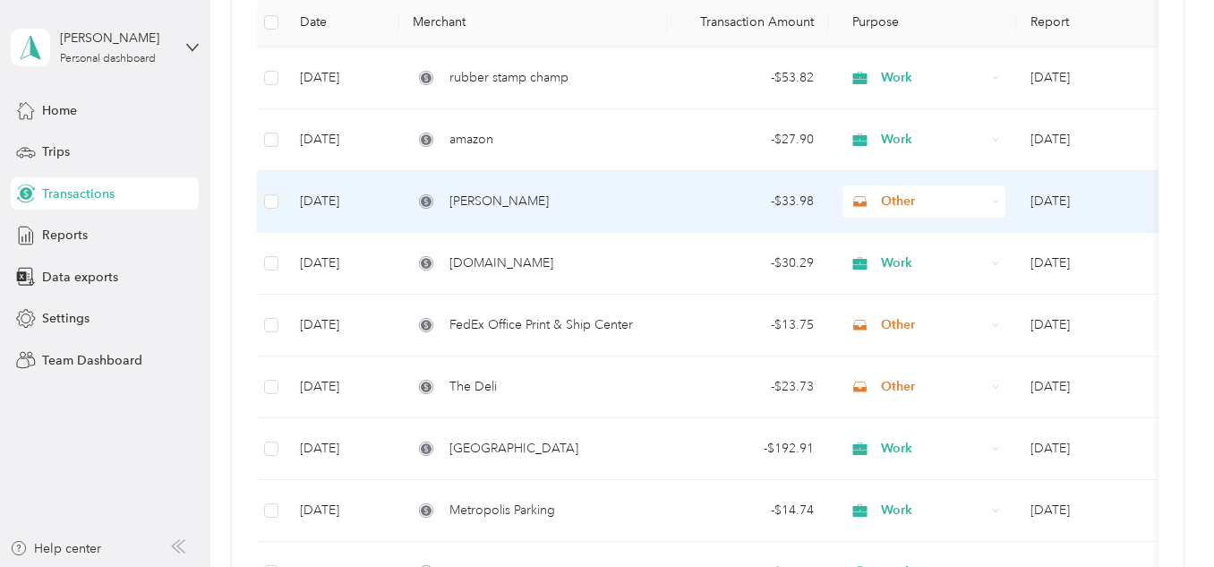
click at [339, 201] on td "Aug 14, 2025" at bounding box center [342, 202] width 113 height 62
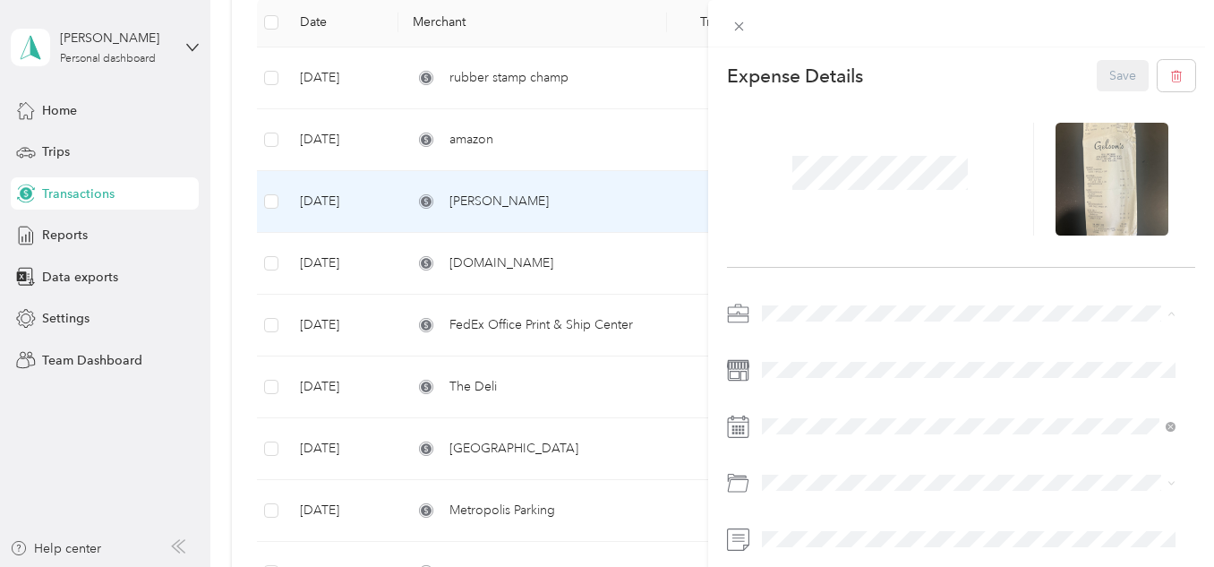
click at [837, 56] on div "Work" at bounding box center [968, 62] width 401 height 19
click at [1104, 70] on button "Save" at bounding box center [1123, 75] width 52 height 31
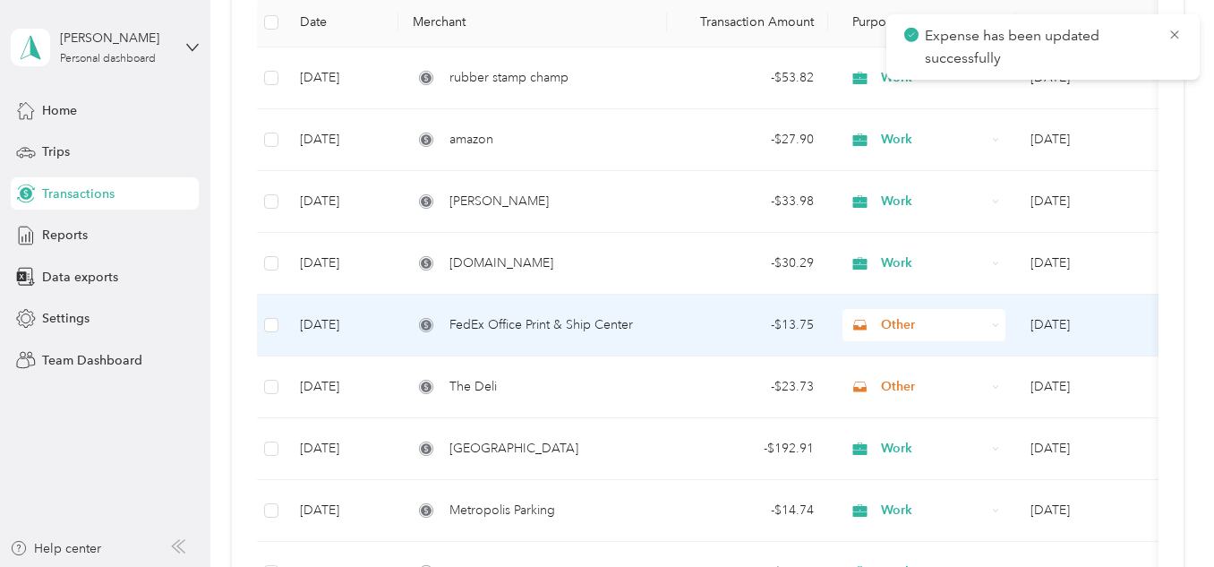
click at [326, 319] on td "Aug 6, 2025" at bounding box center [342, 326] width 113 height 62
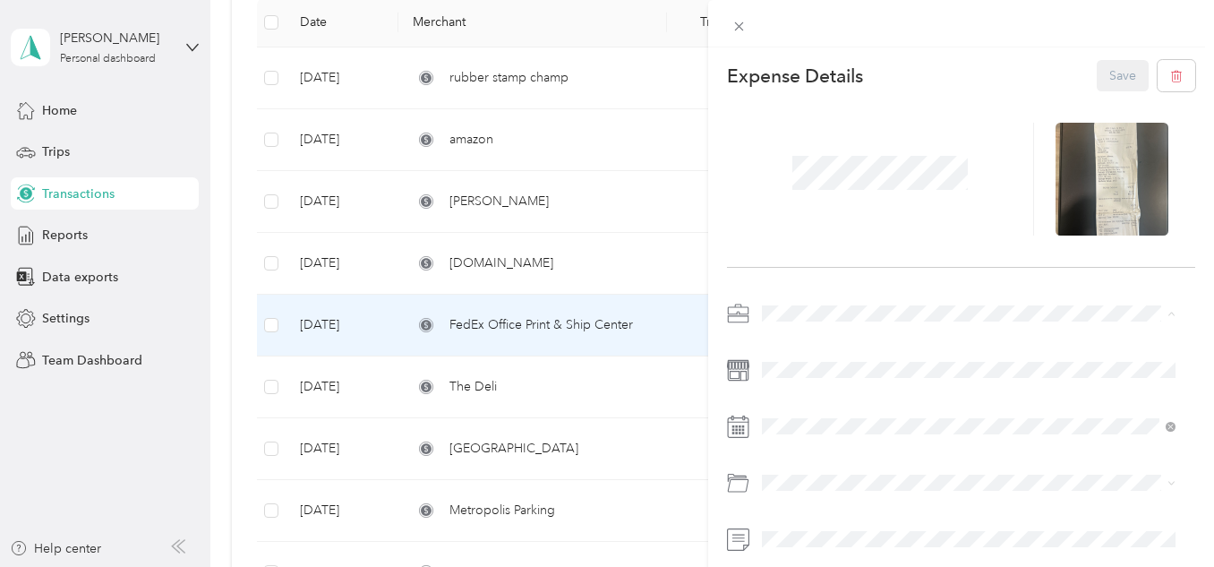
click at [830, 65] on li "Work" at bounding box center [969, 62] width 426 height 31
click at [1101, 70] on button "Save" at bounding box center [1123, 75] width 52 height 31
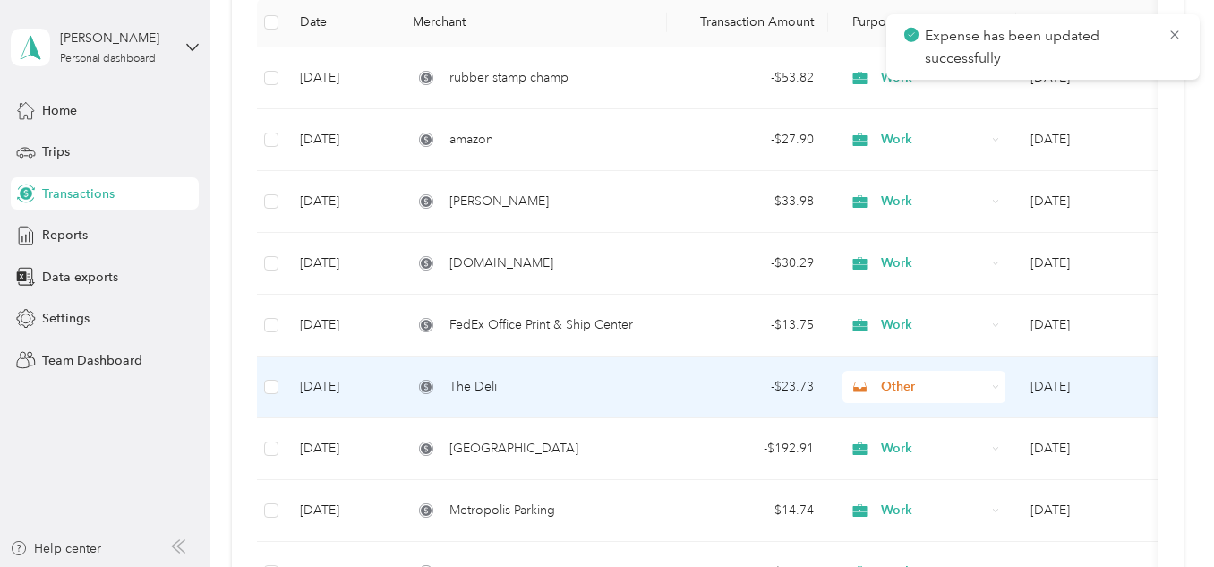
click at [332, 384] on td "[DATE]" at bounding box center [342, 387] width 113 height 62
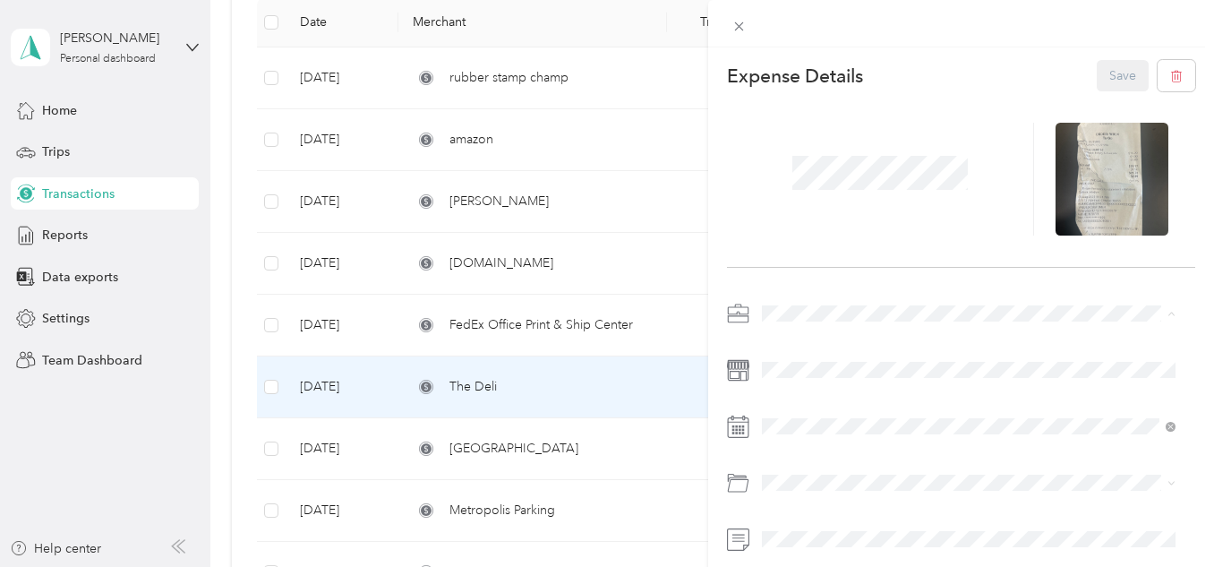
click at [825, 69] on li "Work" at bounding box center [969, 62] width 426 height 31
click at [1123, 64] on button "Save" at bounding box center [1123, 75] width 52 height 31
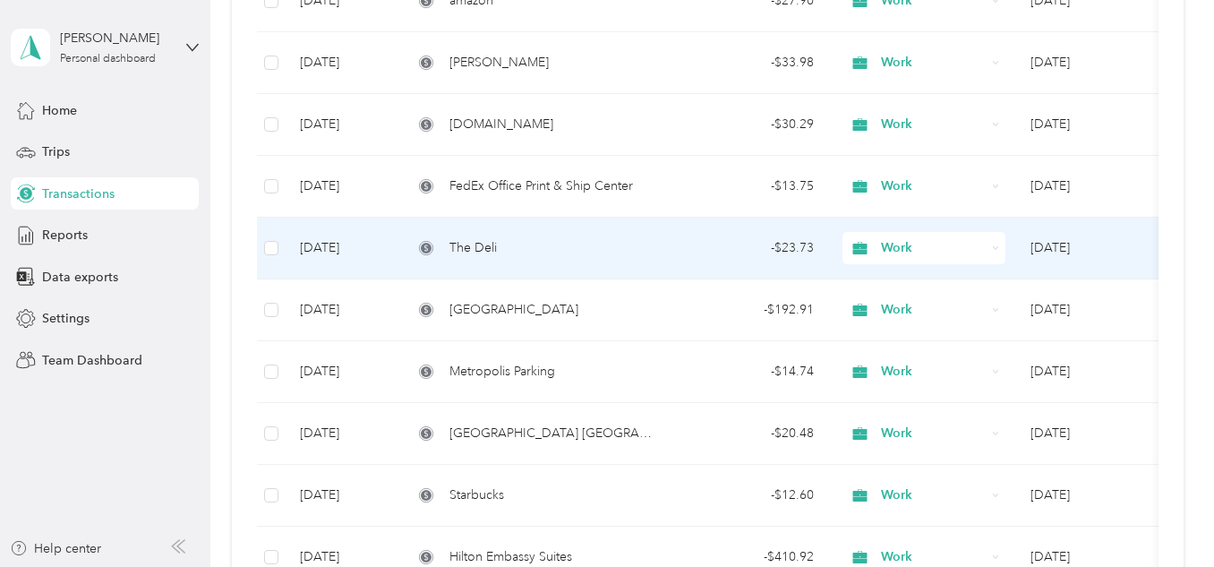
scroll to position [448, 0]
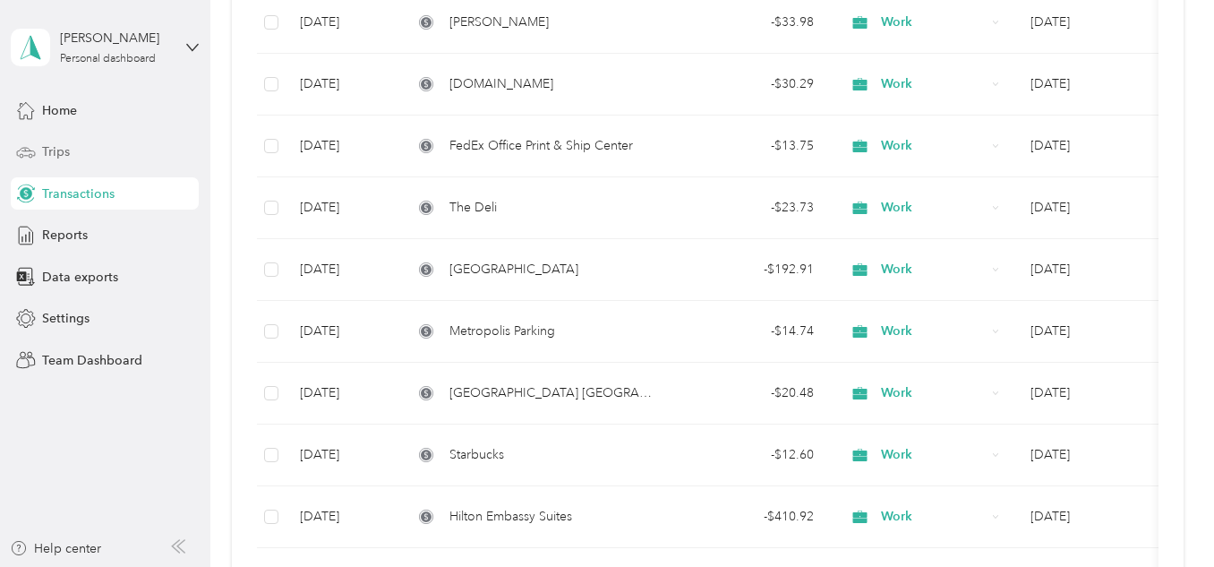
click at [97, 159] on div "Trips" at bounding box center [105, 152] width 188 height 32
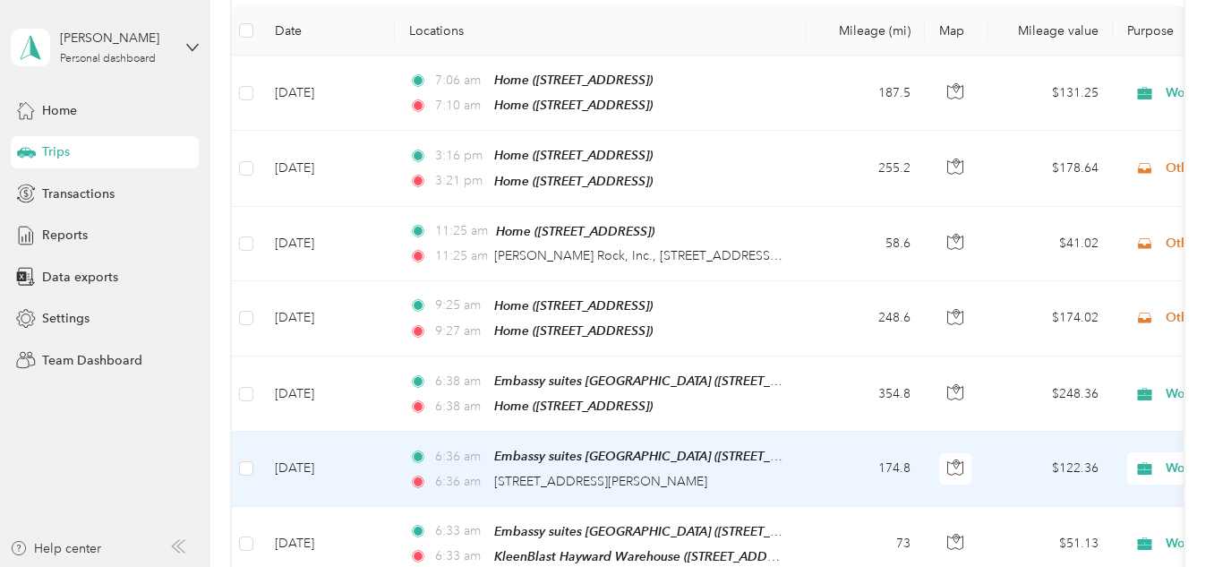
scroll to position [179, 0]
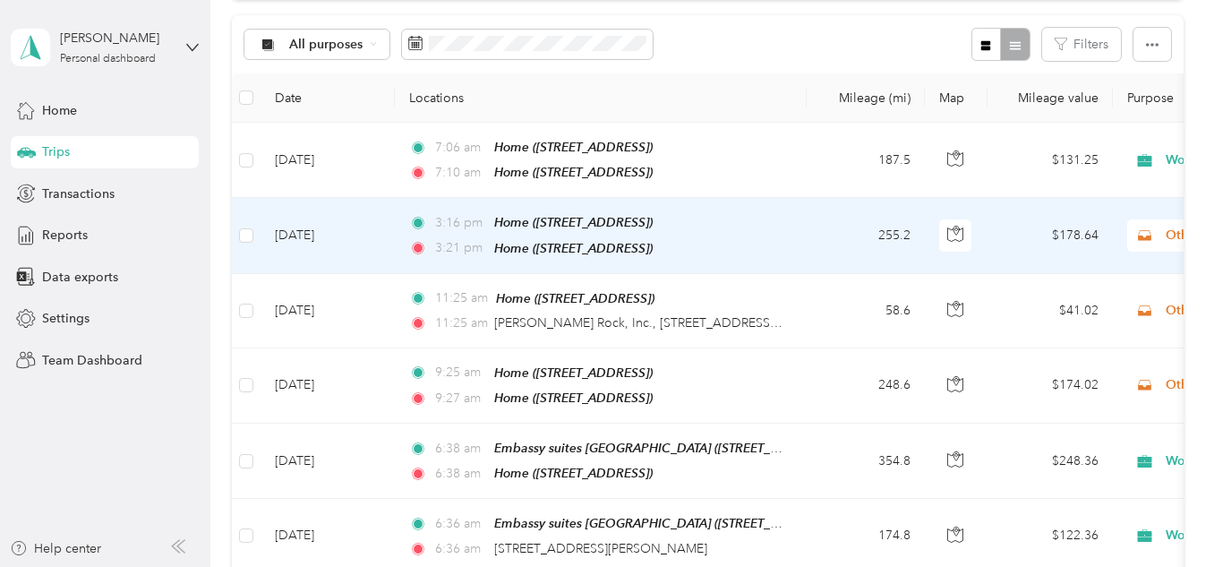
click at [303, 238] on td "[DATE]" at bounding box center [327, 235] width 134 height 75
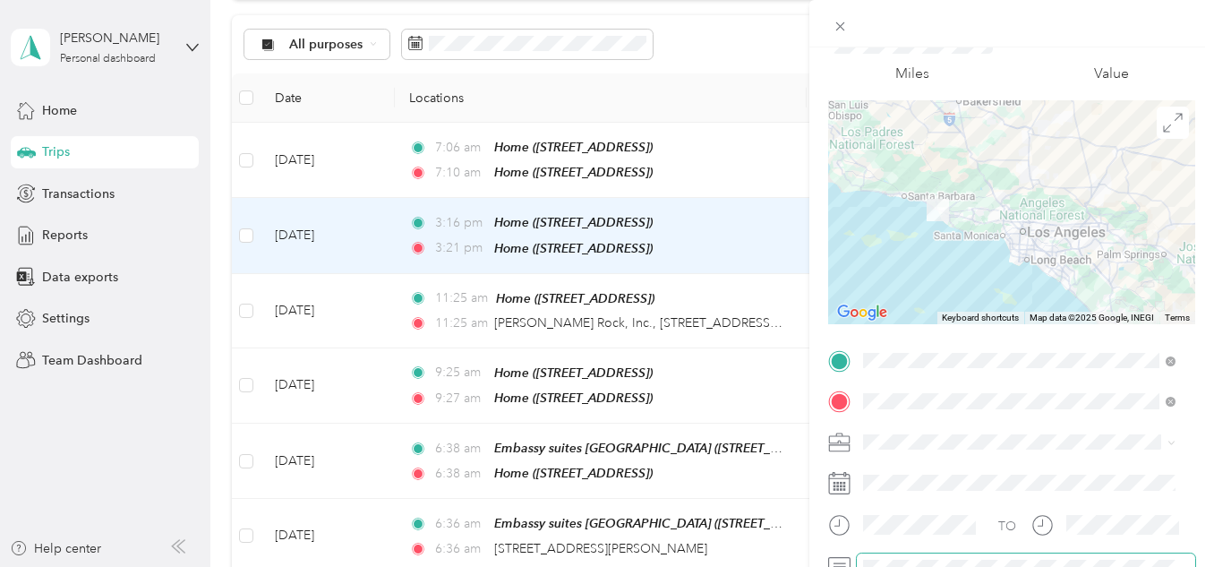
scroll to position [179, 0]
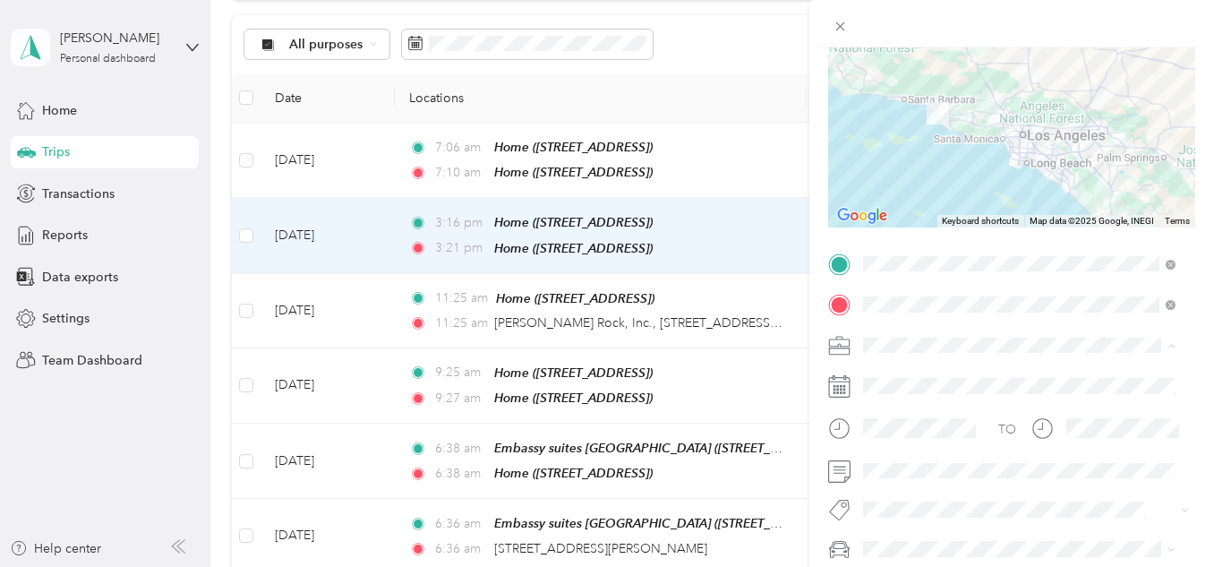
click at [917, 89] on div "Work" at bounding box center [1019, 94] width 300 height 19
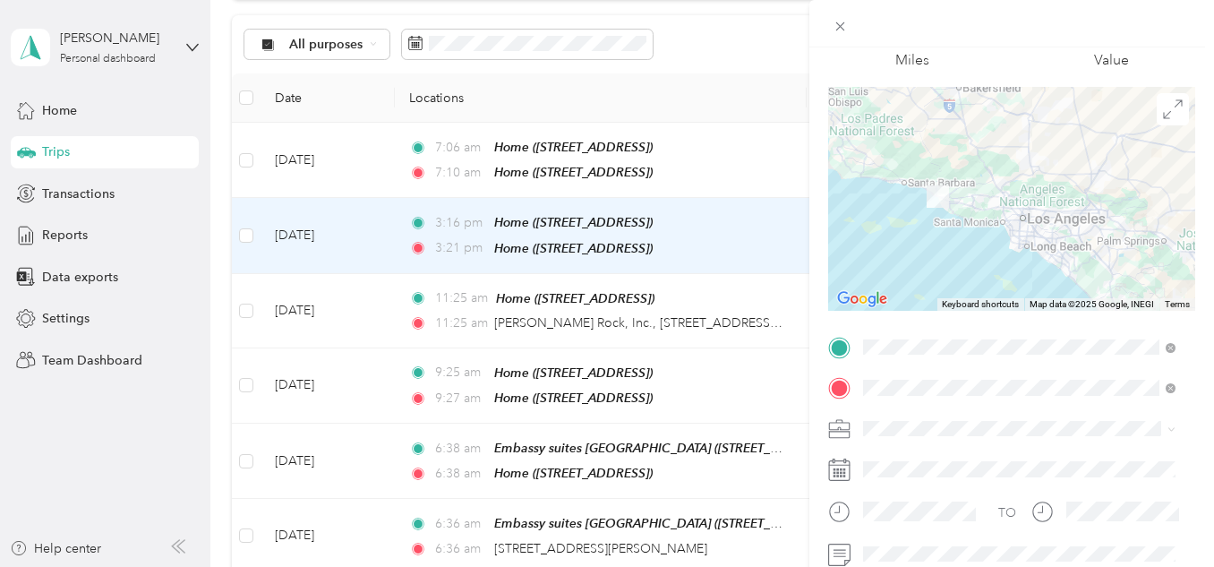
scroll to position [0, 0]
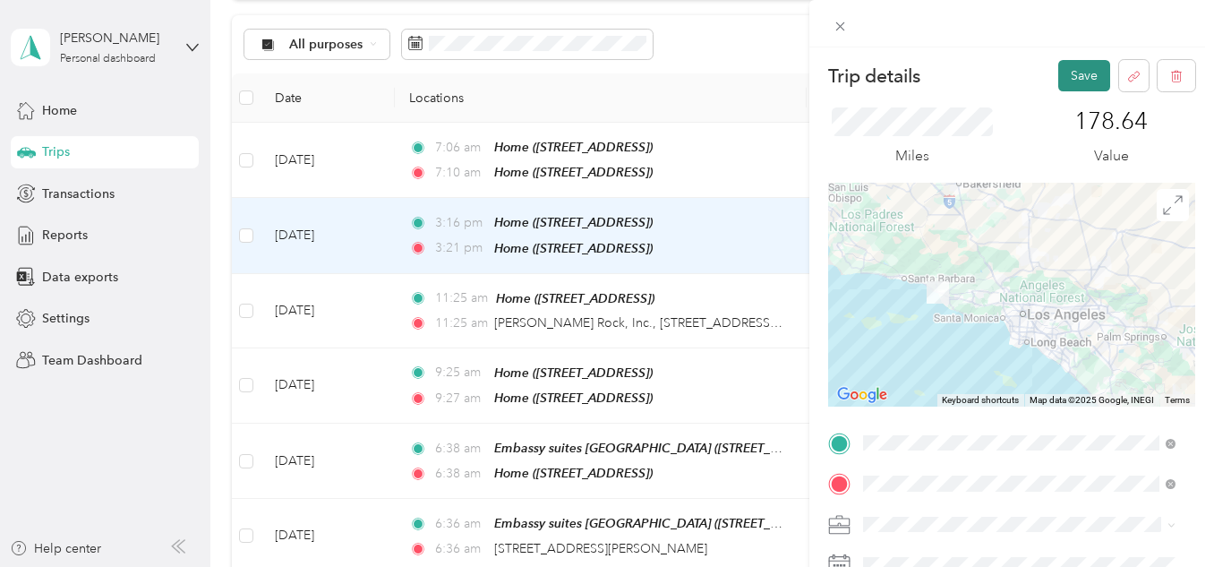
click at [1061, 84] on button "Save" at bounding box center [1084, 75] width 52 height 31
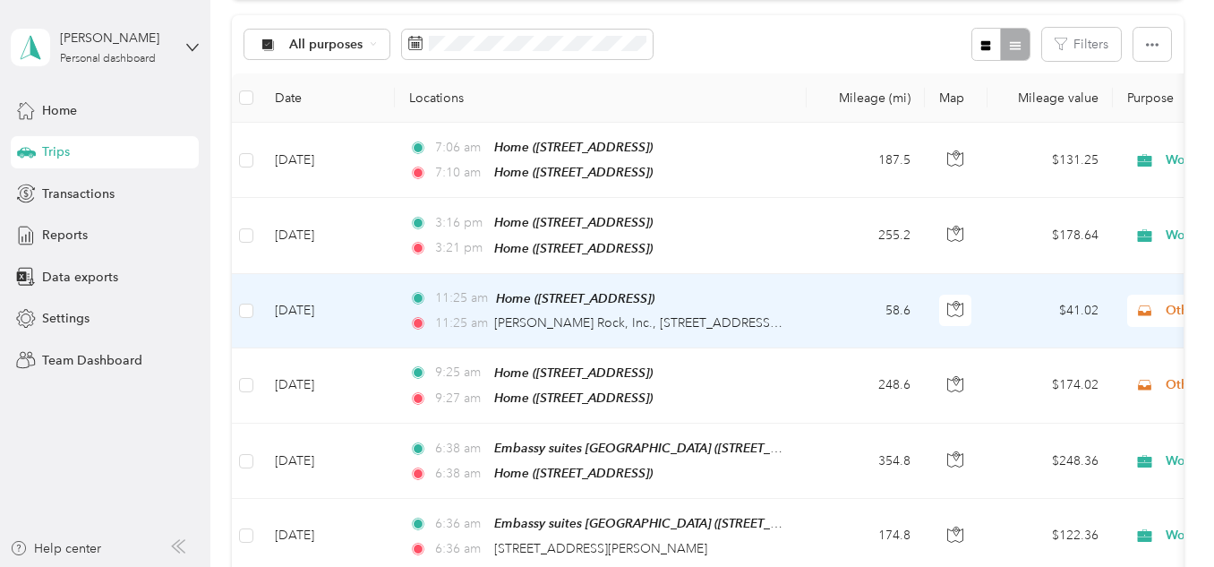
click at [311, 307] on td "Aug 8, 2025" at bounding box center [327, 311] width 134 height 74
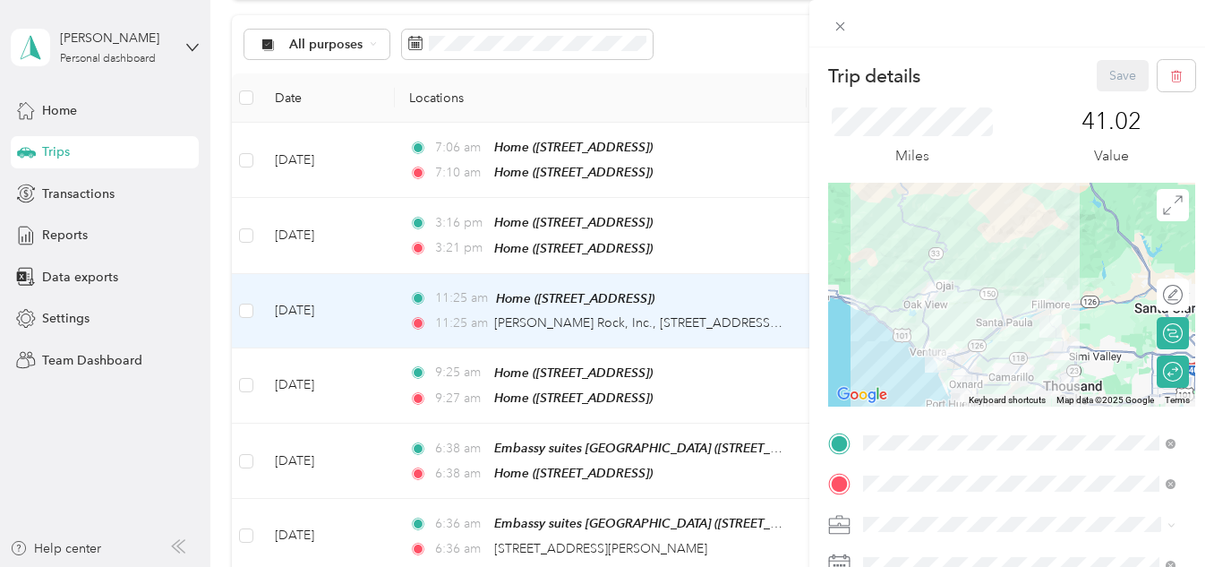
click at [929, 278] on li "Work" at bounding box center [1019, 267] width 325 height 31
click at [1109, 65] on button "Save" at bounding box center [1123, 75] width 52 height 31
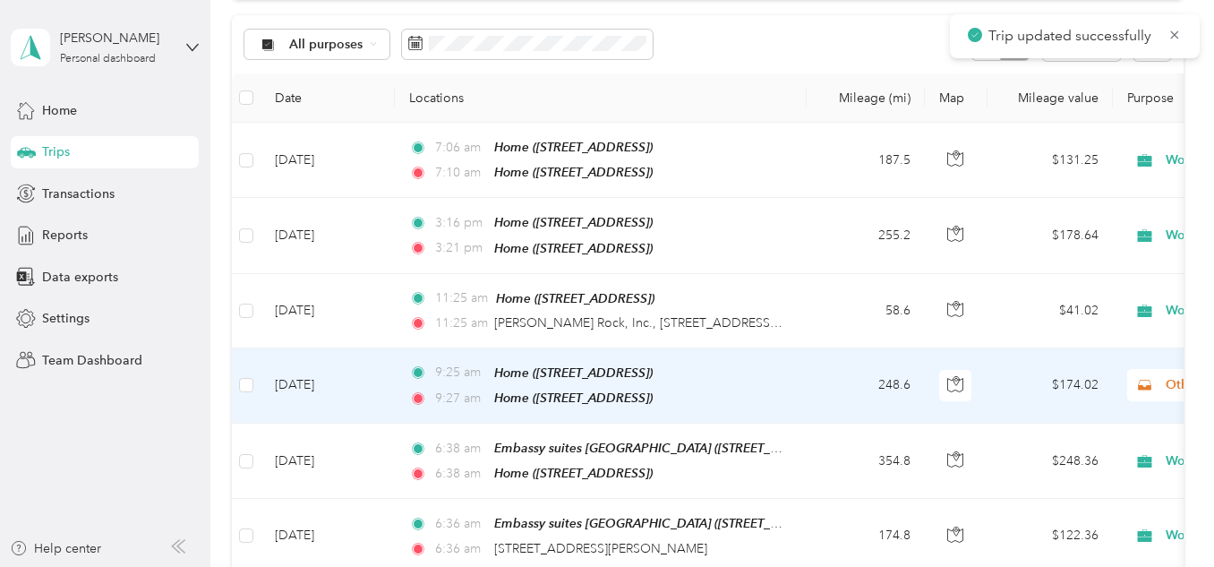
click at [313, 385] on td "[DATE]" at bounding box center [327, 385] width 134 height 75
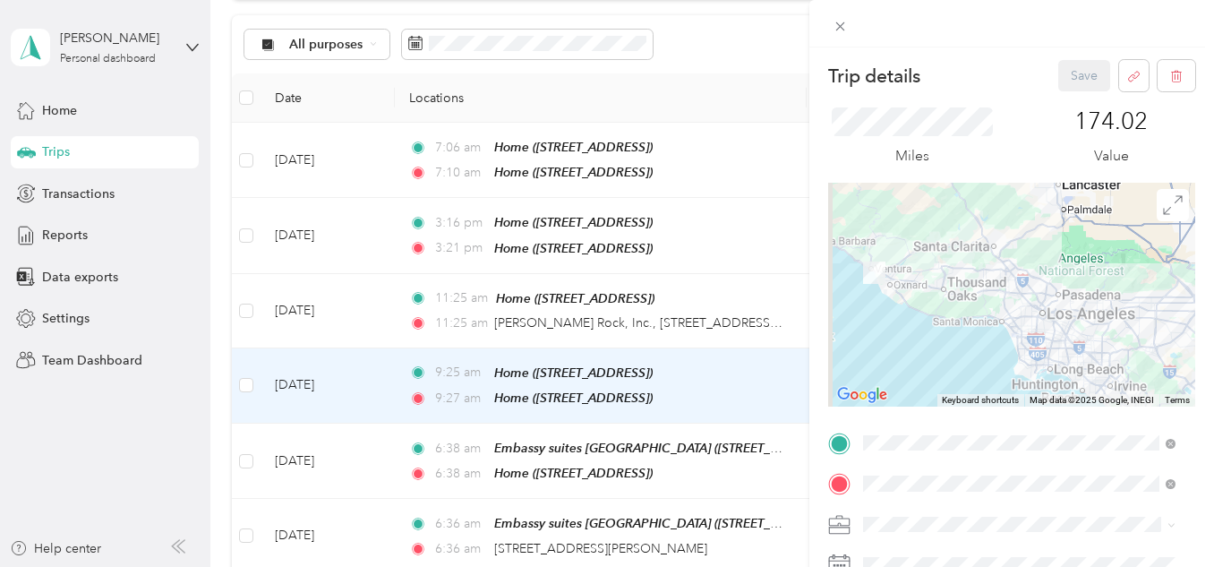
click at [930, 282] on ol "Work Personal Other Other Charity Medical Moving Commute" at bounding box center [1019, 380] width 325 height 251
click at [889, 278] on li "Work" at bounding box center [1019, 273] width 325 height 31
click at [1063, 79] on button "Save" at bounding box center [1084, 75] width 52 height 31
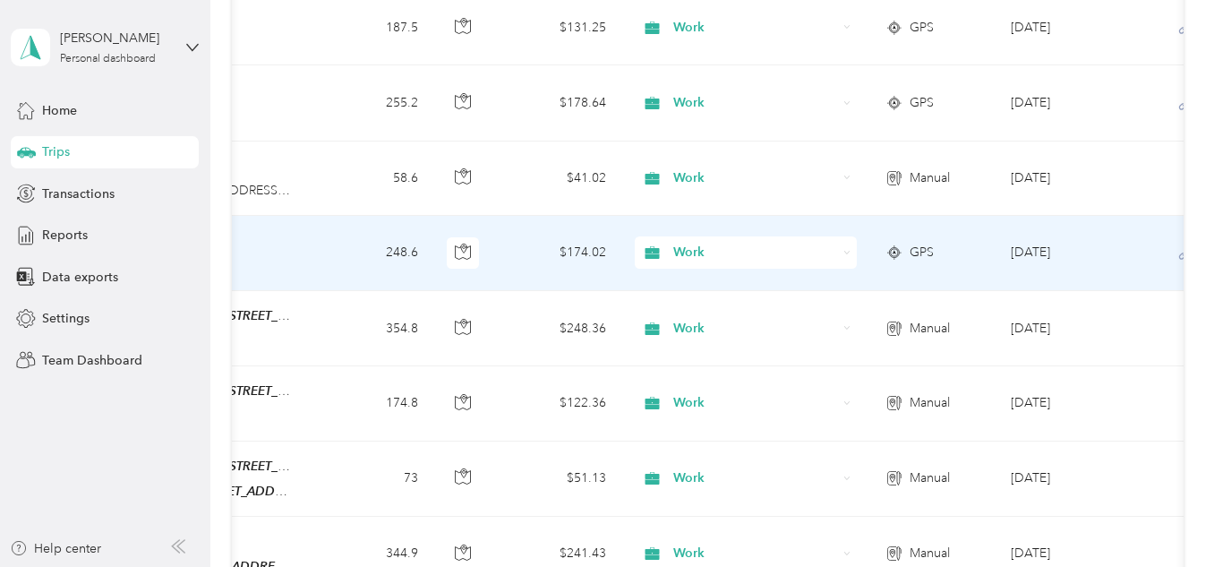
scroll to position [269, 0]
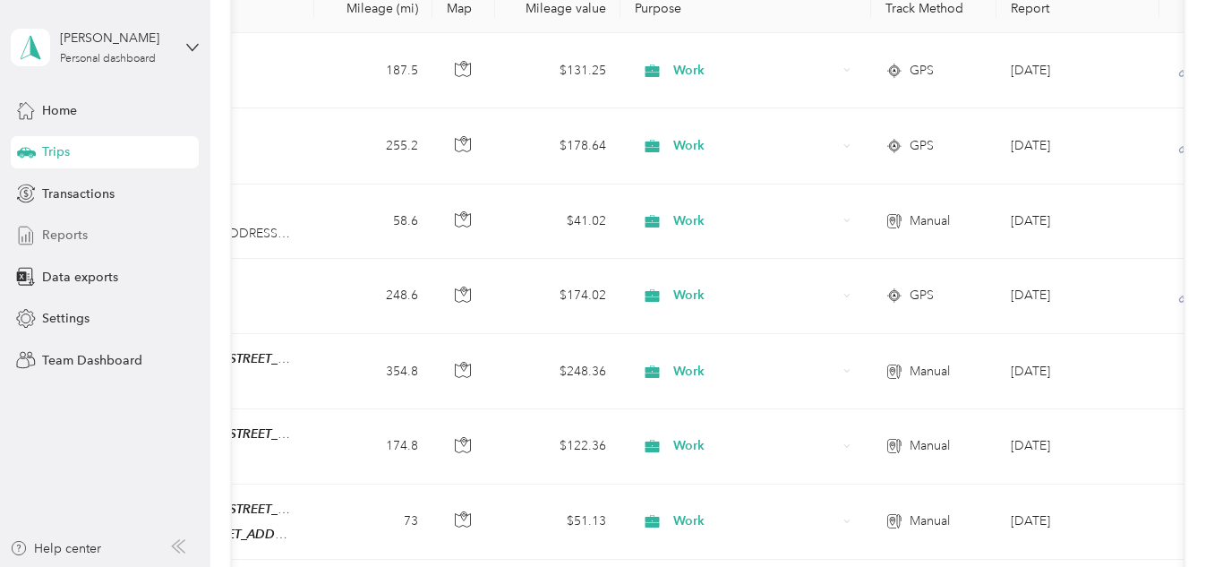
click at [96, 237] on div "Reports" at bounding box center [105, 235] width 188 height 32
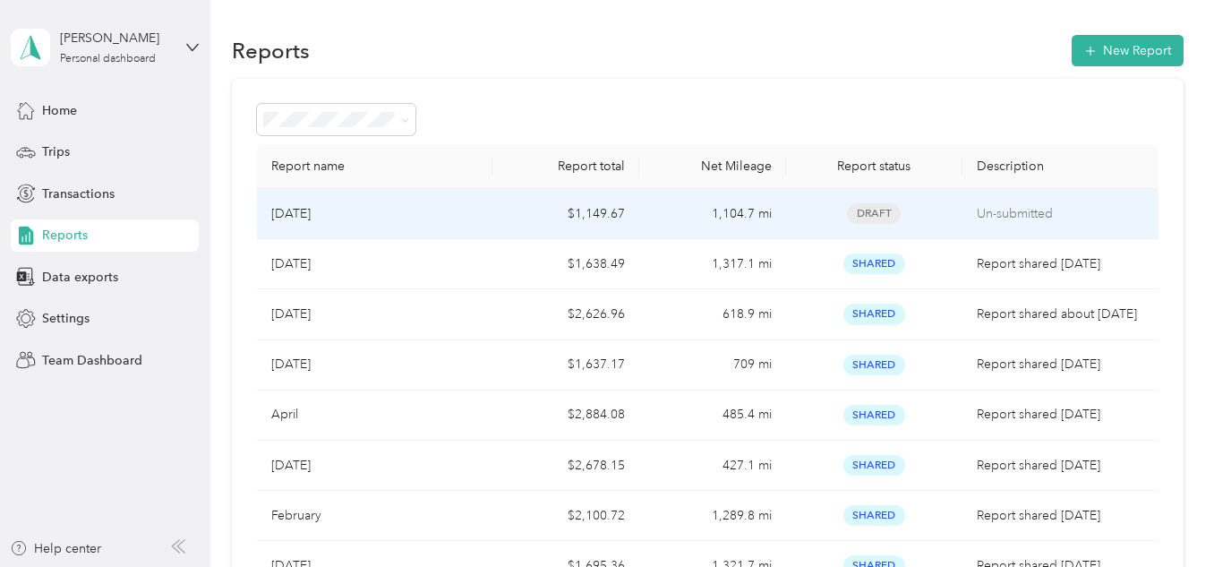
click at [311, 208] on p "[DATE]" at bounding box center [290, 214] width 39 height 20
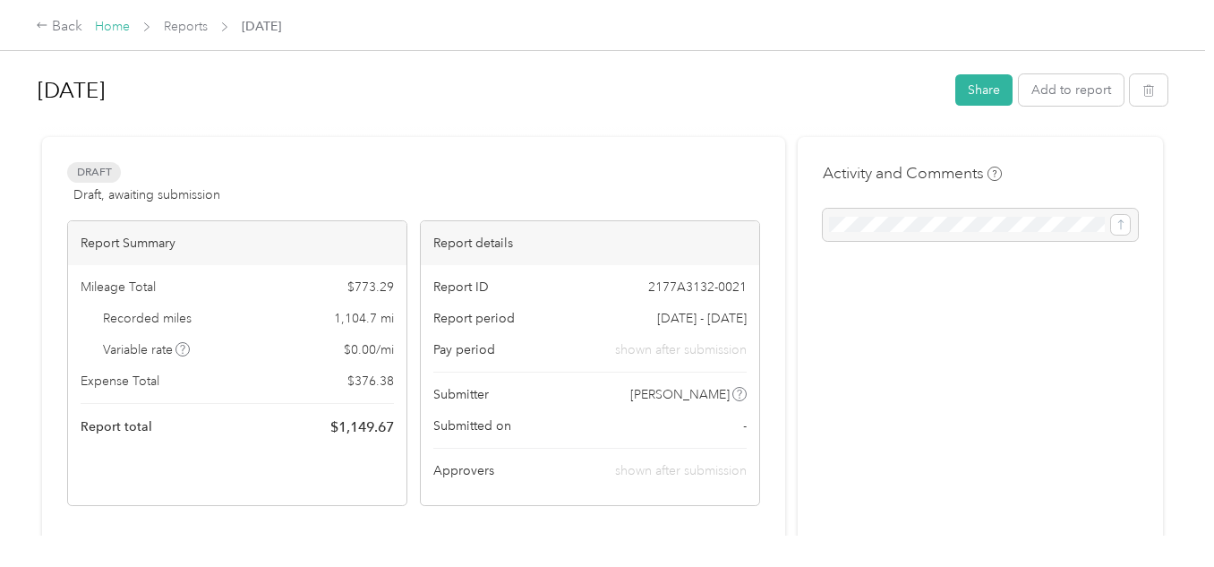
click at [109, 23] on link "Home" at bounding box center [112, 26] width 35 height 15
